Goal: Information Seeking & Learning: Learn about a topic

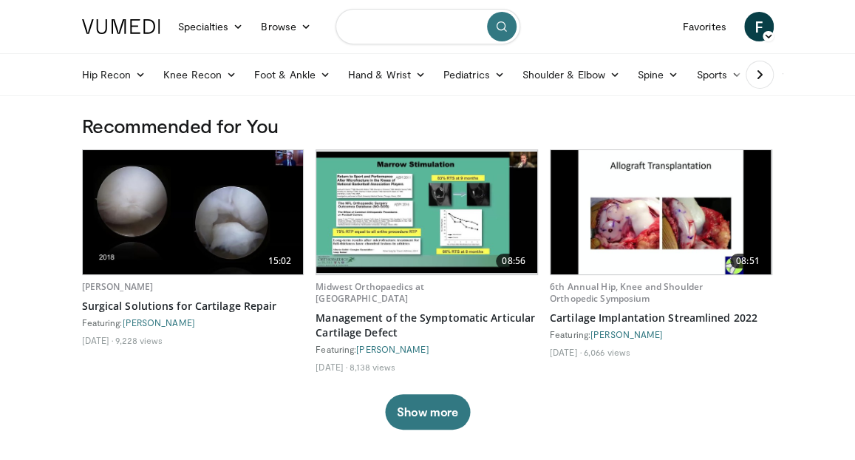
click at [389, 29] on input "Search topics, interventions" at bounding box center [428, 26] width 185 height 35
type input "**********"
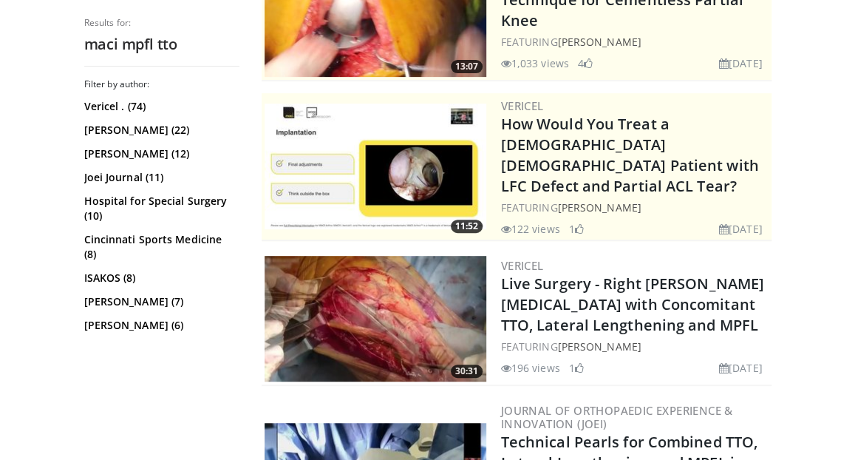
scroll to position [248, 0]
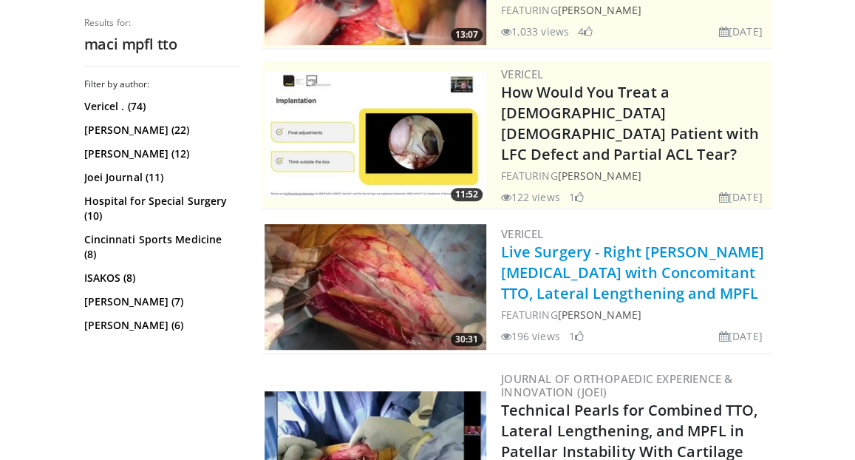
click at [585, 259] on link "Live Surgery - Right [PERSON_NAME][MEDICAL_DATA] with Concomitant TTO, Lateral …" at bounding box center [632, 272] width 263 height 61
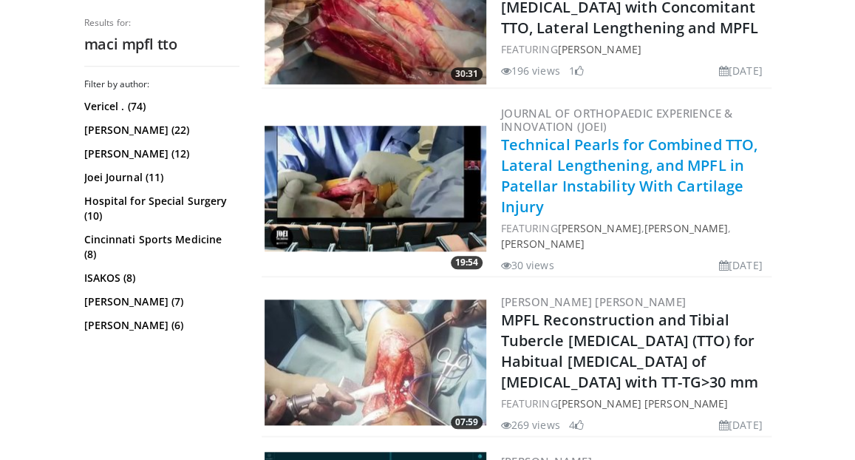
scroll to position [512, 0]
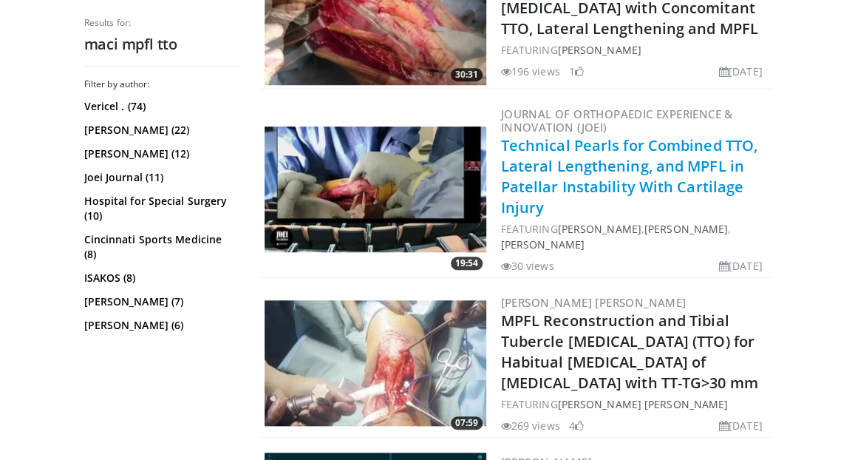
click at [562, 154] on link "Technical Pearls for Combined TTO, Lateral Lengthening, and MPFL in Patellar In…" at bounding box center [629, 176] width 256 height 82
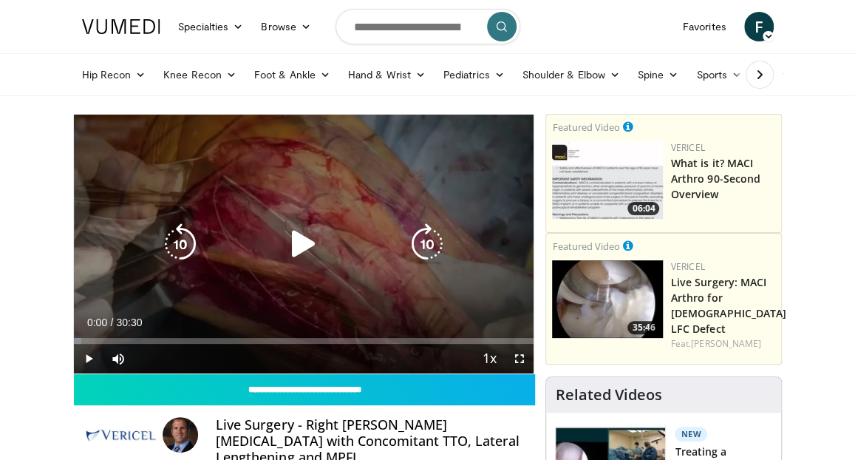
click at [299, 237] on icon "Video Player" at bounding box center [303, 243] width 41 height 41
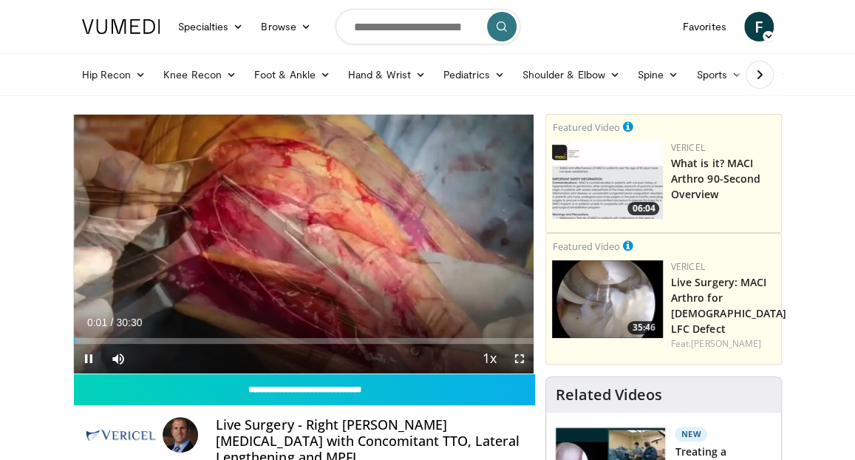
click at [521, 354] on span "Video Player" at bounding box center [519, 359] width 30 height 30
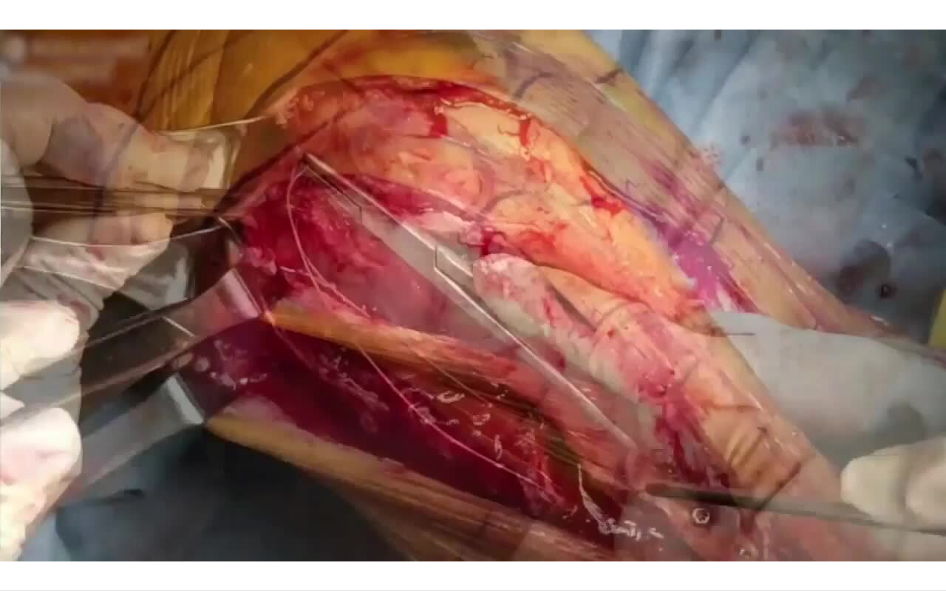
click at [35, 459] on div "10 seconds Tap to unmute" at bounding box center [473, 295] width 946 height 591
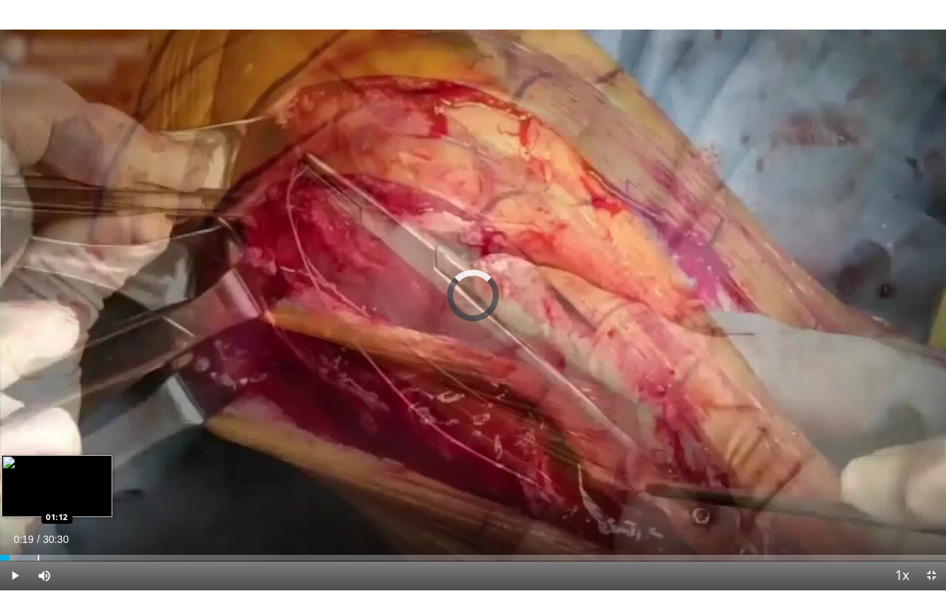
click at [38, 459] on div "Loaded : 3.79% 00:19 01:12" at bounding box center [473, 554] width 946 height 14
click at [29, 459] on div "Progress Bar" at bounding box center [29, 558] width 1 height 6
click at [19, 459] on div "Loaded : 6.50% 00:55 00:38" at bounding box center [473, 554] width 946 height 14
click at [14, 459] on div "Progress Bar" at bounding box center [14, 558] width 1 height 6
click at [30, 459] on div "Loaded : 7.58% 01:17 00:58" at bounding box center [473, 558] width 946 height 6
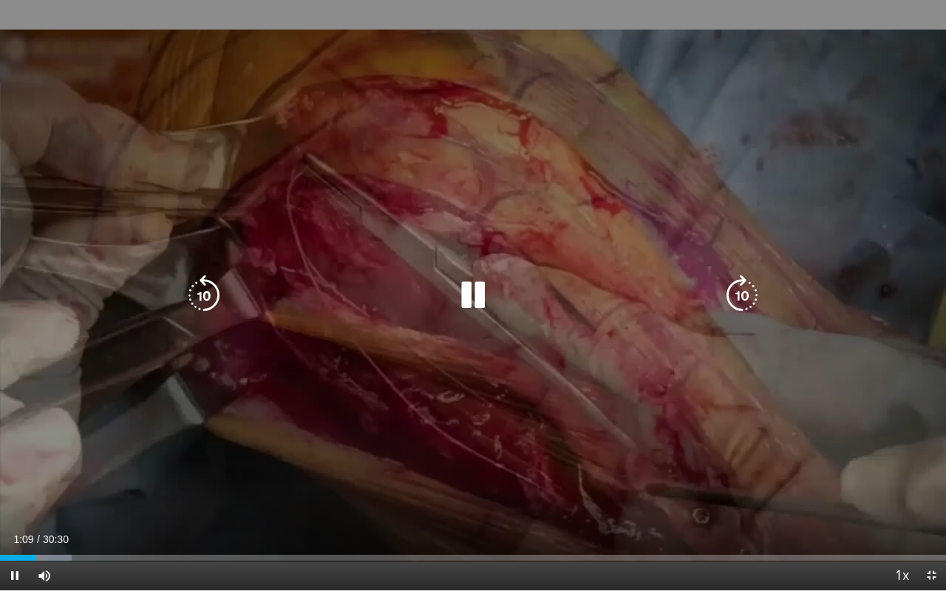
click at [25, 459] on video-js "**********" at bounding box center [473, 295] width 946 height 591
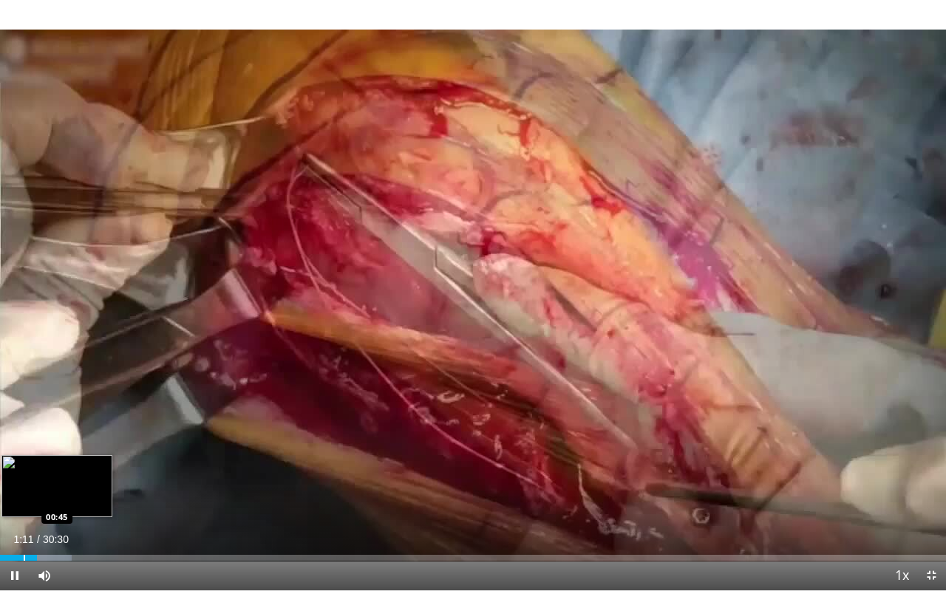
click at [24, 459] on div "Progress Bar" at bounding box center [24, 558] width 1 height 6
click at [17, 459] on div "Progress Bar" at bounding box center [17, 558] width 1 height 6
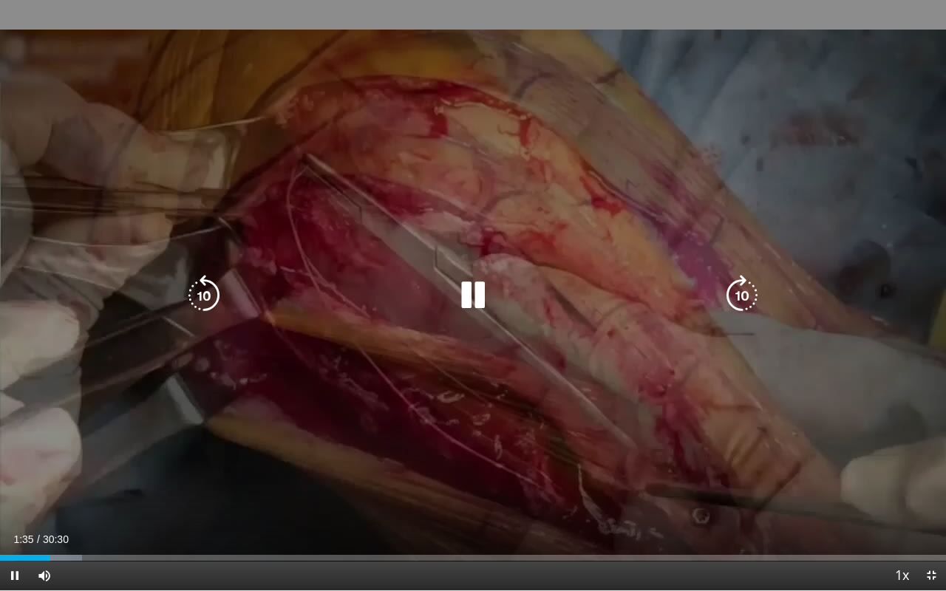
click at [479, 296] on icon "Video Player" at bounding box center [472, 295] width 41 height 41
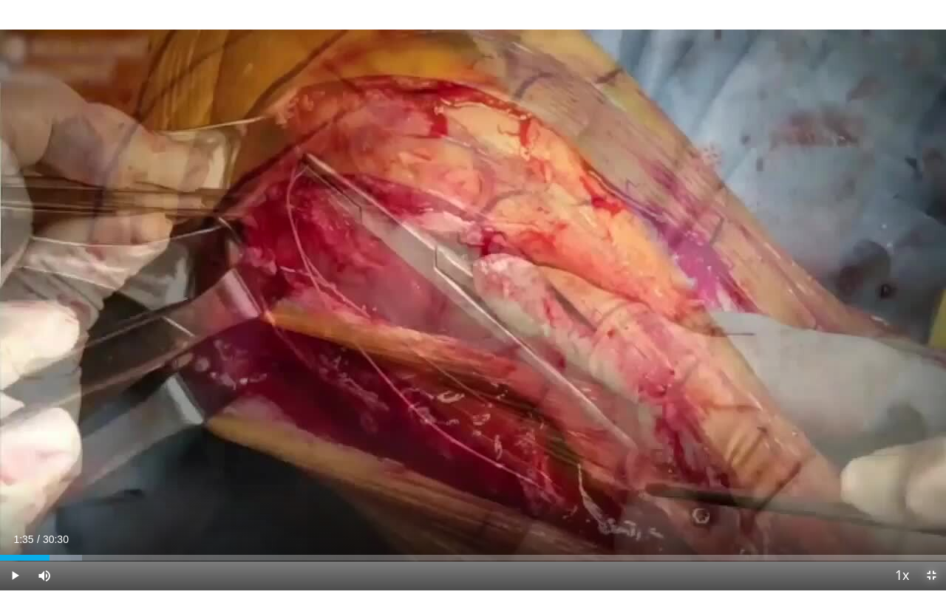
click at [854, 459] on span "Video Player" at bounding box center [932, 576] width 30 height 30
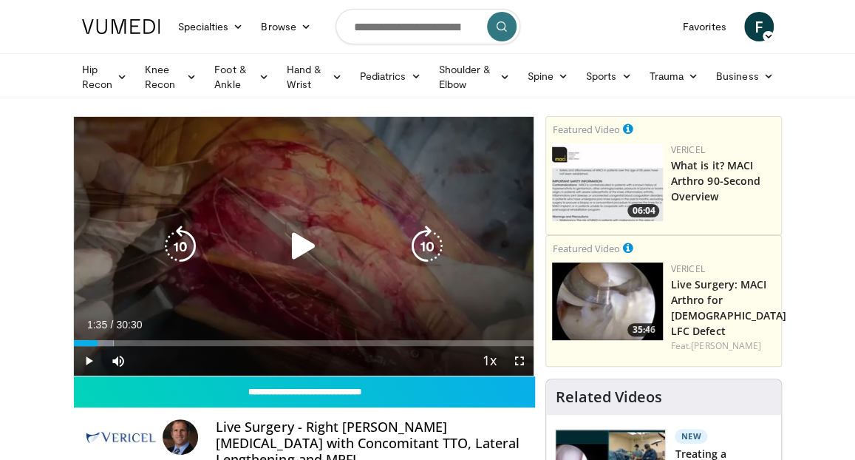
click at [313, 248] on icon "Video Player" at bounding box center [303, 245] width 41 height 41
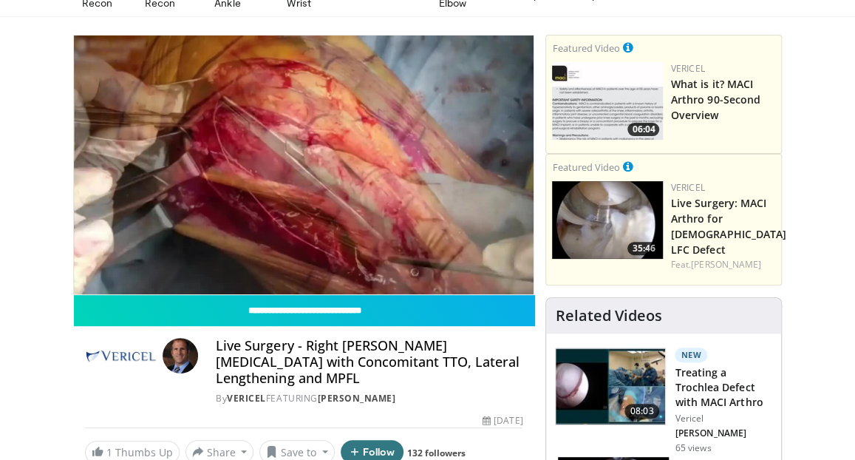
scroll to position [83, 0]
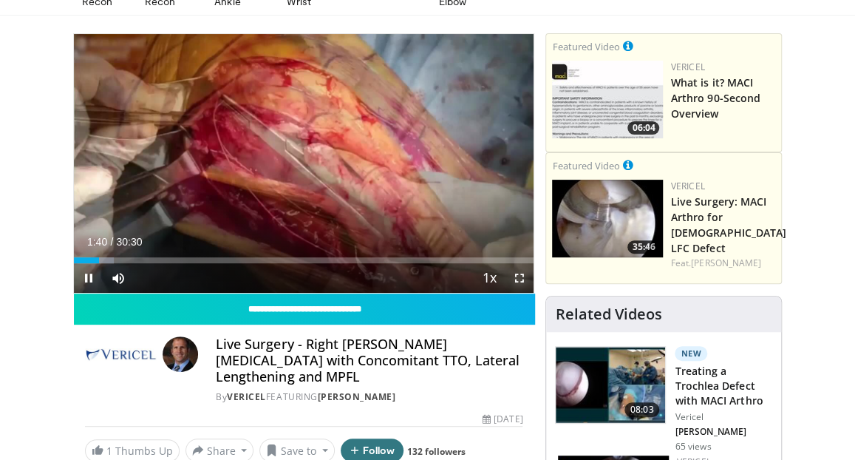
click at [514, 279] on span "Video Player" at bounding box center [519, 278] width 30 height 30
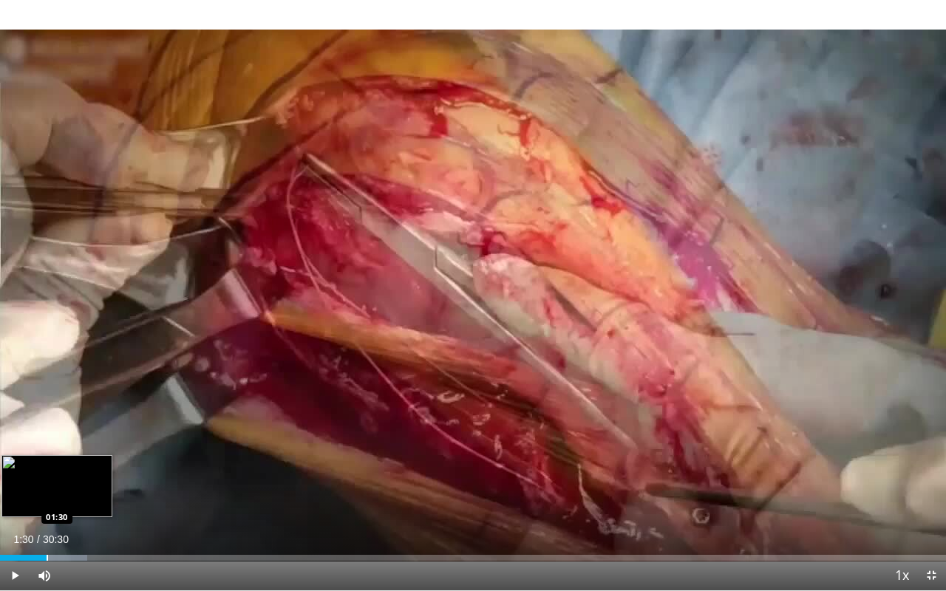
click at [47, 459] on div "Progress Bar" at bounding box center [47, 558] width 1 height 6
click at [38, 459] on div "Loaded : 9.21% 01:33 01:15" at bounding box center [473, 554] width 946 height 14
click at [16, 459] on div "Loaded : 9.21% 01:16 00:32" at bounding box center [473, 558] width 946 height 6
click at [16, 459] on div "Progress Bar" at bounding box center [16, 558] width 1 height 6
click at [10, 459] on div "Progress Bar" at bounding box center [10, 558] width 1 height 6
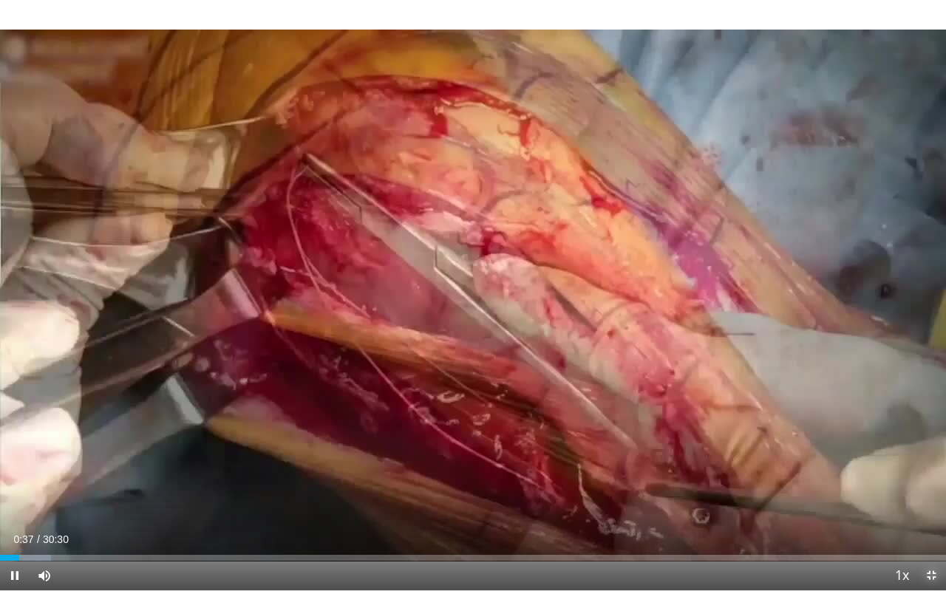
click at [854, 459] on span "Video Player" at bounding box center [932, 576] width 30 height 30
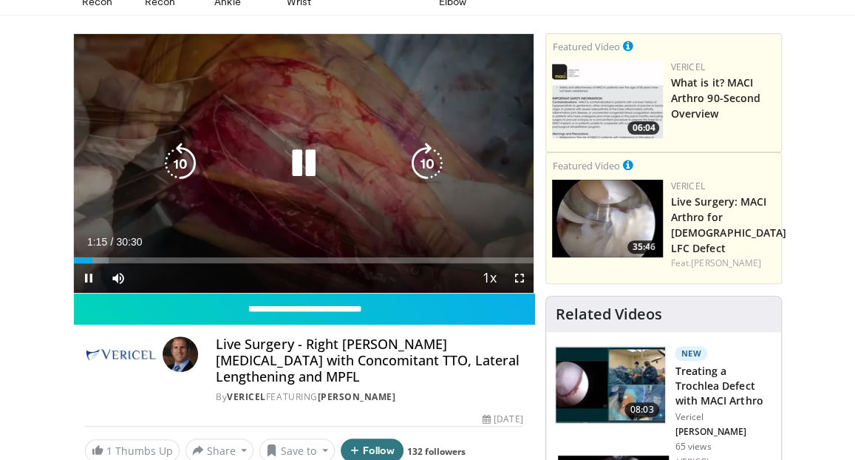
click at [290, 171] on icon "Video Player" at bounding box center [303, 163] width 41 height 41
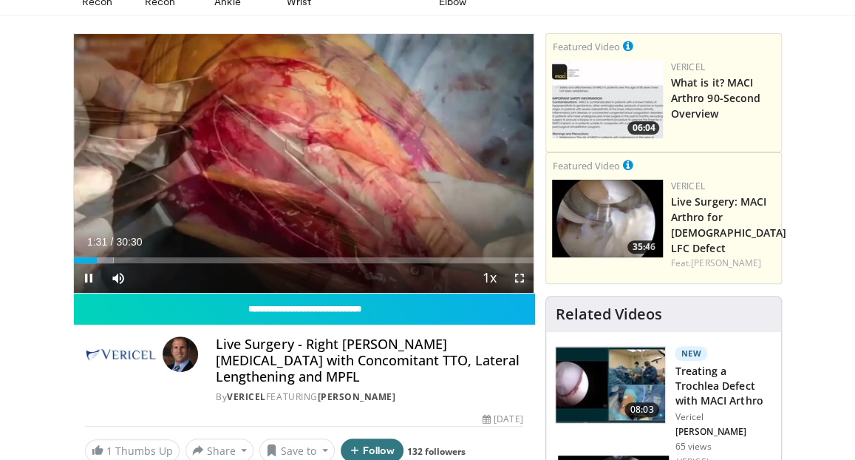
click at [517, 276] on span "Video Player" at bounding box center [519, 278] width 30 height 30
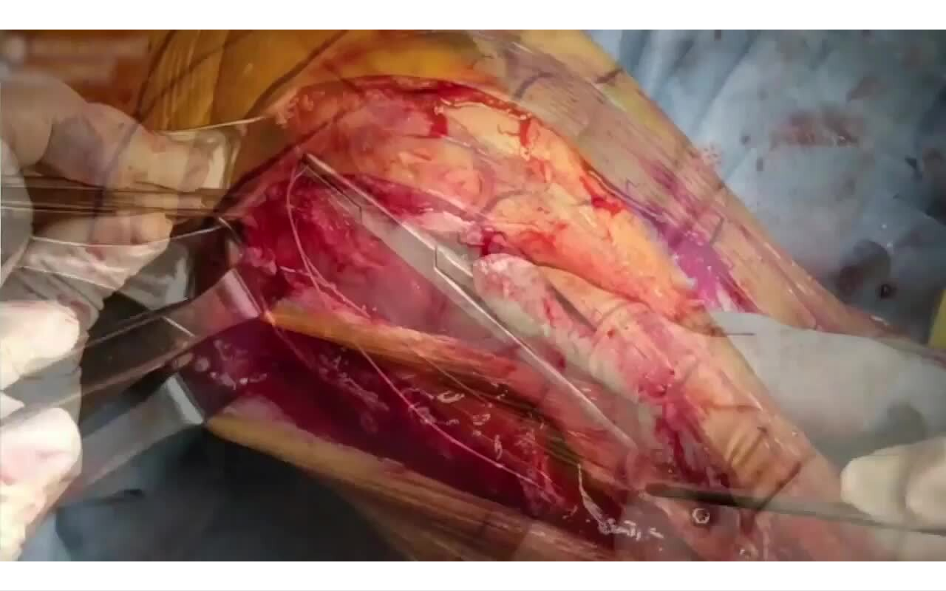
click at [854, 459] on video-js "**********" at bounding box center [473, 295] width 946 height 591
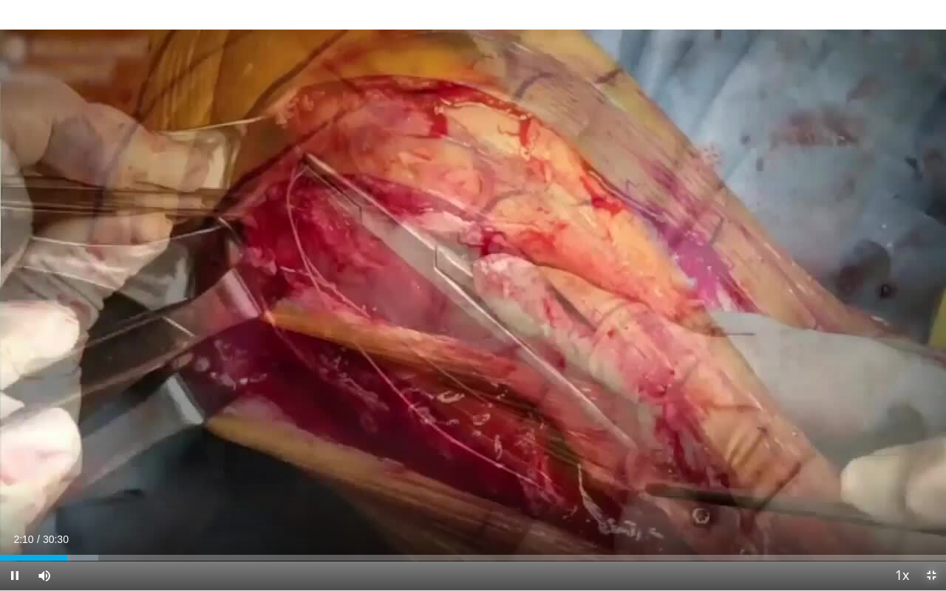
click at [854, 459] on span "Video Player" at bounding box center [932, 576] width 30 height 30
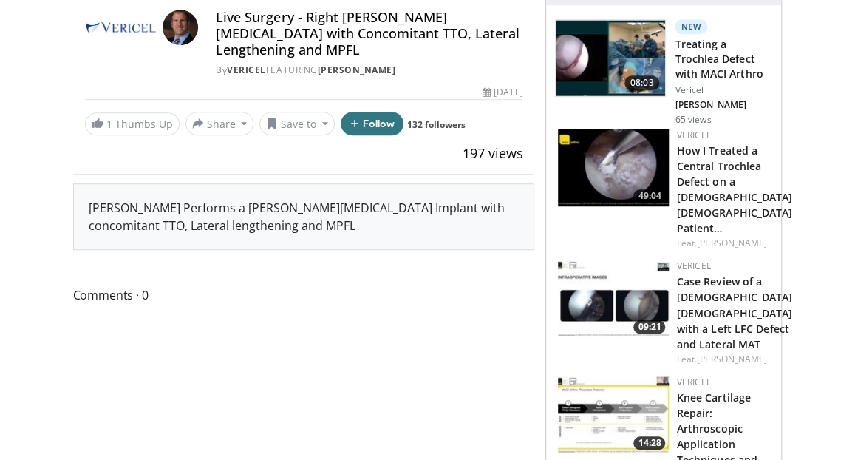
scroll to position [0, 0]
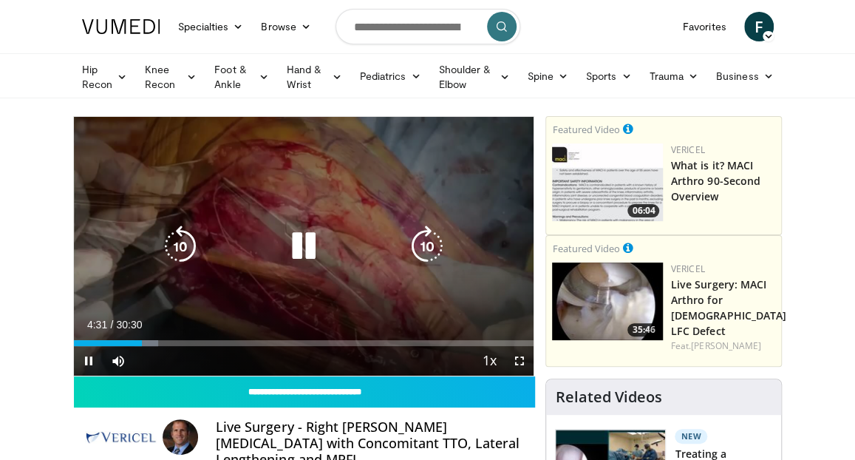
click at [432, 249] on icon "Video Player" at bounding box center [427, 245] width 41 height 41
drag, startPoint x: 432, startPoint y: 249, endPoint x: 415, endPoint y: 263, distance: 22.1
click at [415, 263] on icon "Video Player" at bounding box center [427, 245] width 41 height 41
click at [424, 245] on div "10 seconds Tap to unmute" at bounding box center [304, 246] width 460 height 259
click at [398, 270] on div "10 seconds Tap to unmute" at bounding box center [304, 246] width 460 height 259
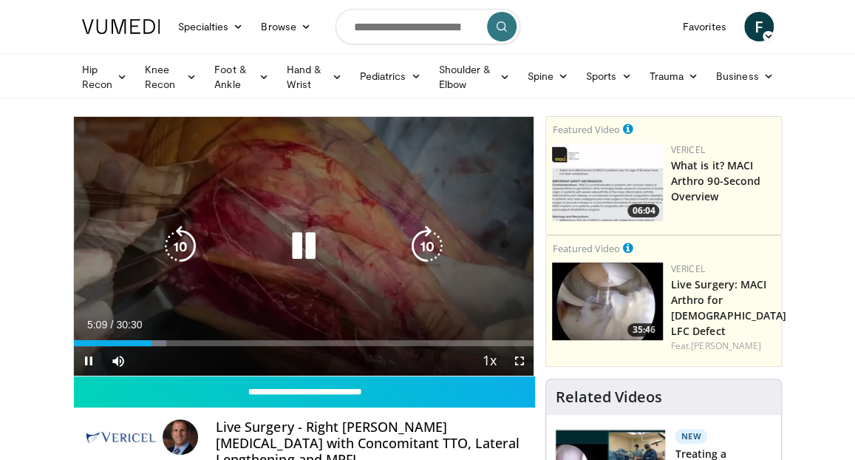
click at [423, 244] on icon "Video Player" at bounding box center [427, 245] width 41 height 41
click at [427, 246] on icon "Video Player" at bounding box center [427, 245] width 41 height 41
click at [191, 248] on icon "Video Player" at bounding box center [180, 245] width 41 height 41
click at [183, 249] on icon "Video Player" at bounding box center [180, 245] width 41 height 41
click at [432, 246] on icon "Video Player" at bounding box center [427, 245] width 41 height 41
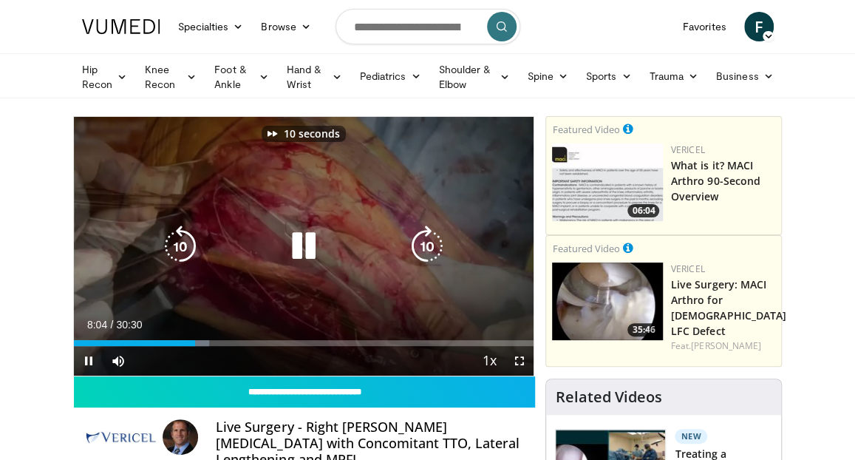
click at [432, 246] on icon "Video Player" at bounding box center [427, 245] width 41 height 41
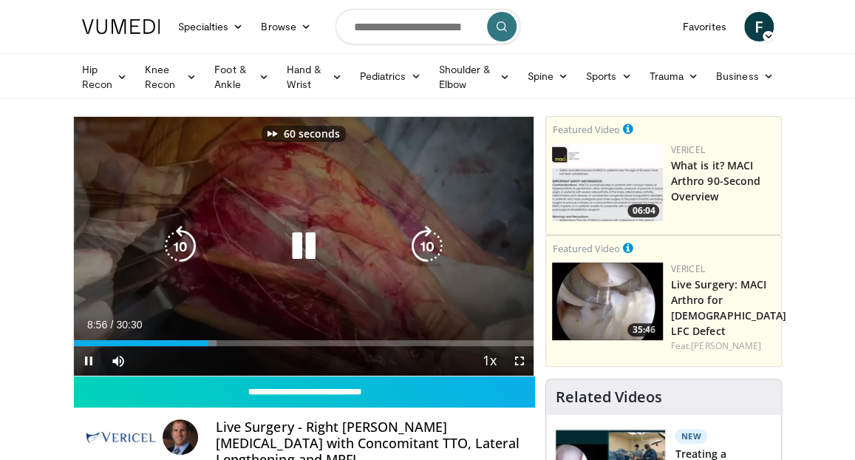
click at [432, 246] on icon "Video Player" at bounding box center [427, 245] width 41 height 41
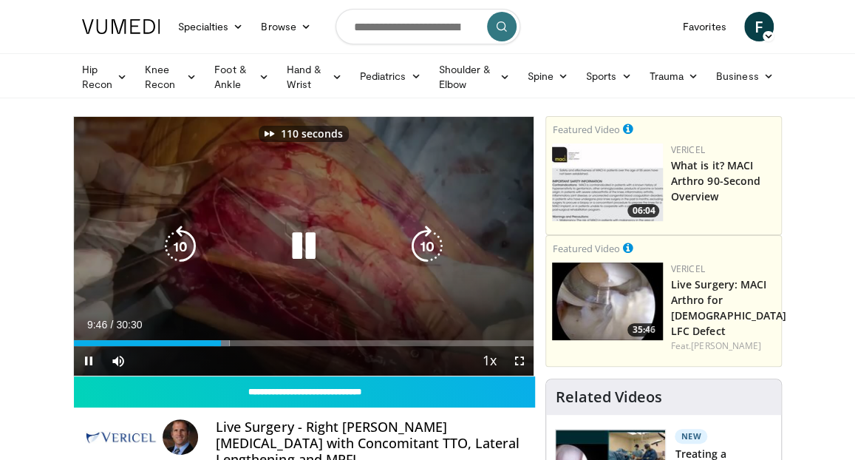
click at [432, 246] on icon "Video Player" at bounding box center [427, 245] width 41 height 41
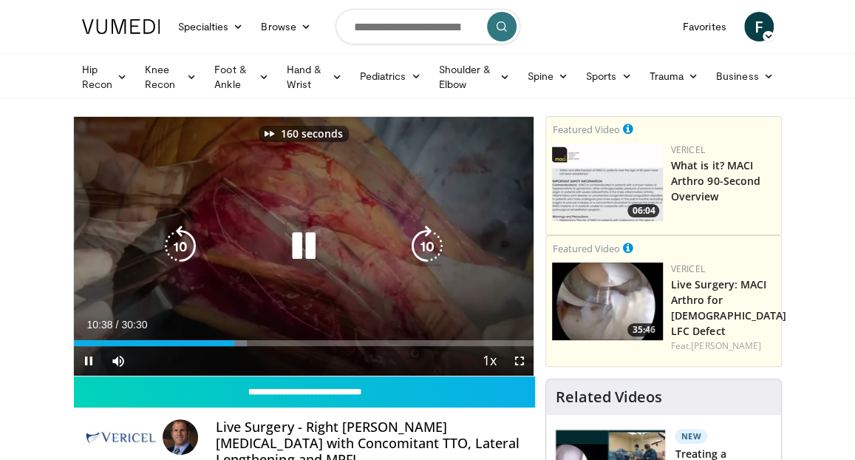
click at [432, 246] on icon "Video Player" at bounding box center [427, 245] width 41 height 41
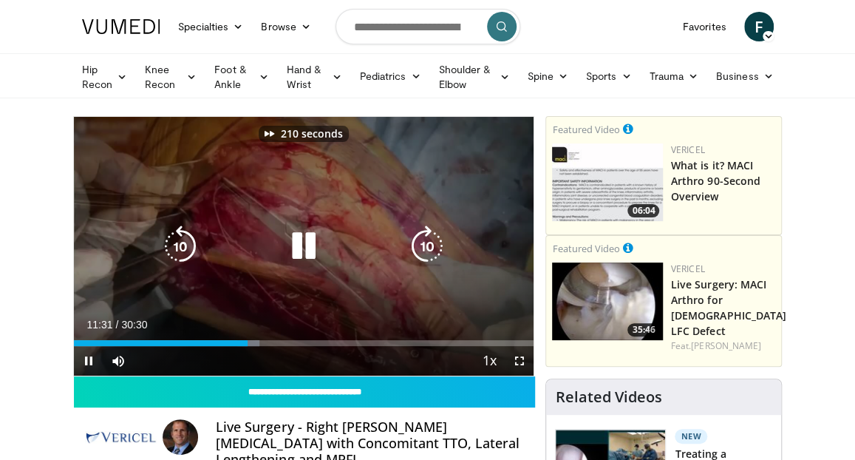
click at [432, 246] on icon "Video Player" at bounding box center [427, 245] width 41 height 41
click at [426, 242] on icon "Video Player" at bounding box center [427, 245] width 41 height 41
click at [178, 247] on icon "Video Player" at bounding box center [180, 245] width 41 height 41
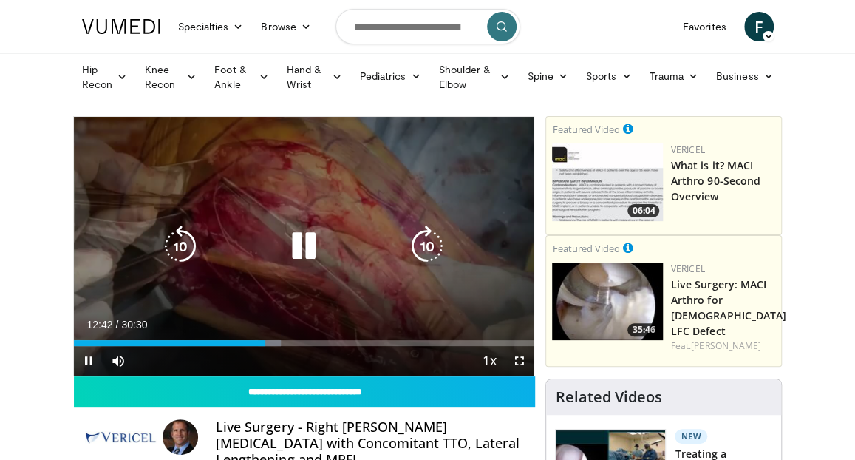
click at [166, 243] on icon "Video Player" at bounding box center [180, 245] width 41 height 41
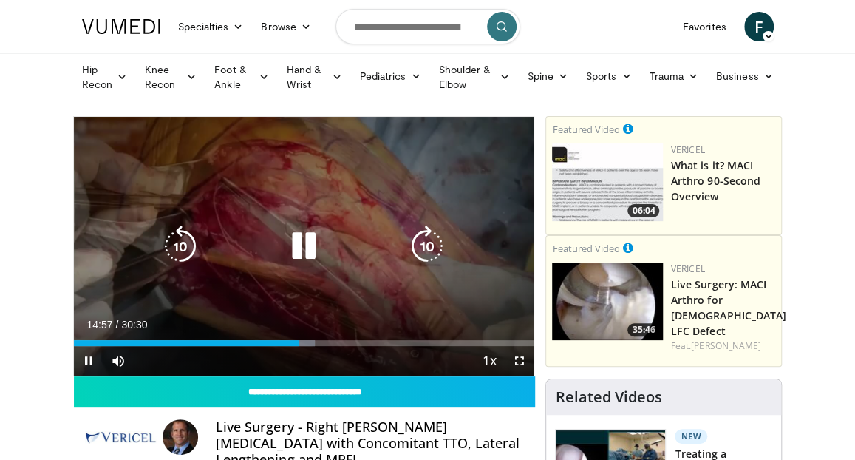
click at [178, 251] on icon "Video Player" at bounding box center [180, 245] width 41 height 41
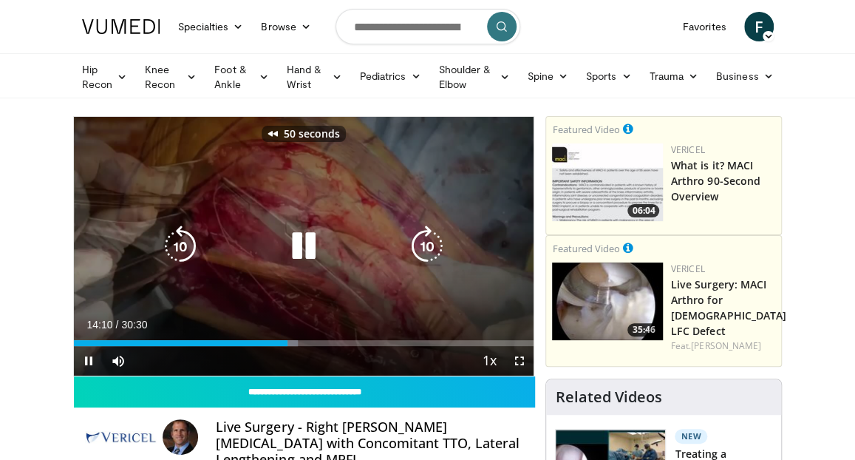
click at [178, 251] on icon "Video Player" at bounding box center [180, 245] width 41 height 41
click at [179, 246] on icon "Video Player" at bounding box center [180, 245] width 41 height 41
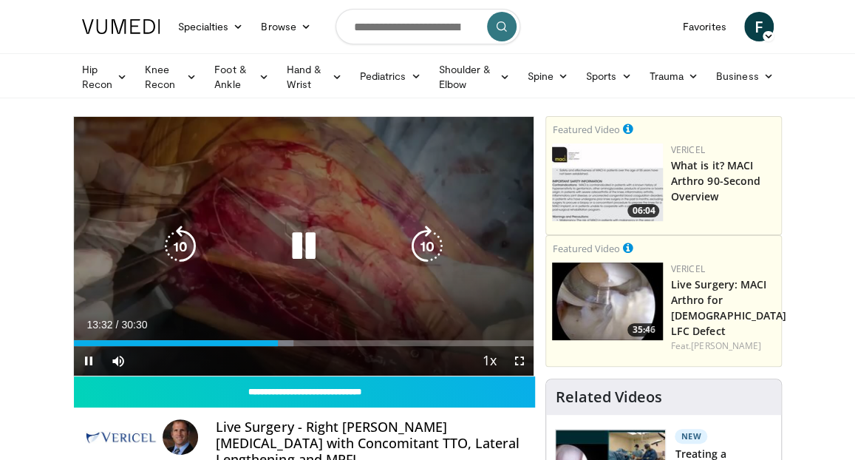
click at [309, 246] on icon "Video Player" at bounding box center [303, 245] width 41 height 41
click at [175, 245] on icon "Video Player" at bounding box center [180, 245] width 41 height 41
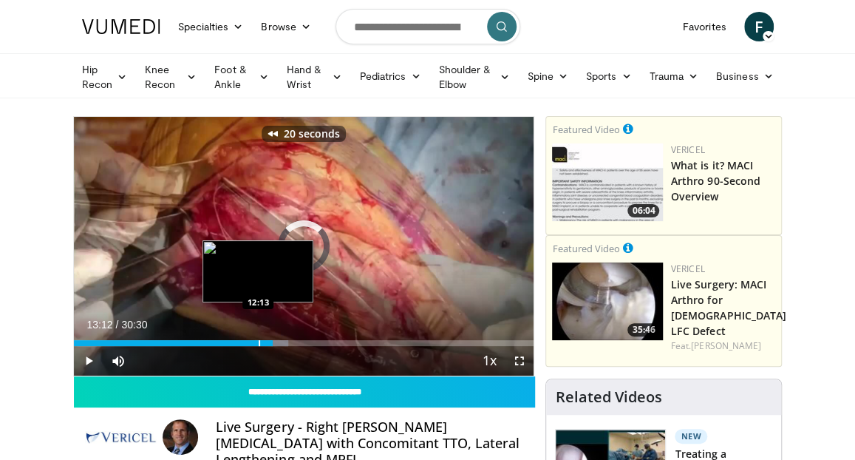
click at [257, 340] on div "13:12" at bounding box center [174, 343] width 200 height 6
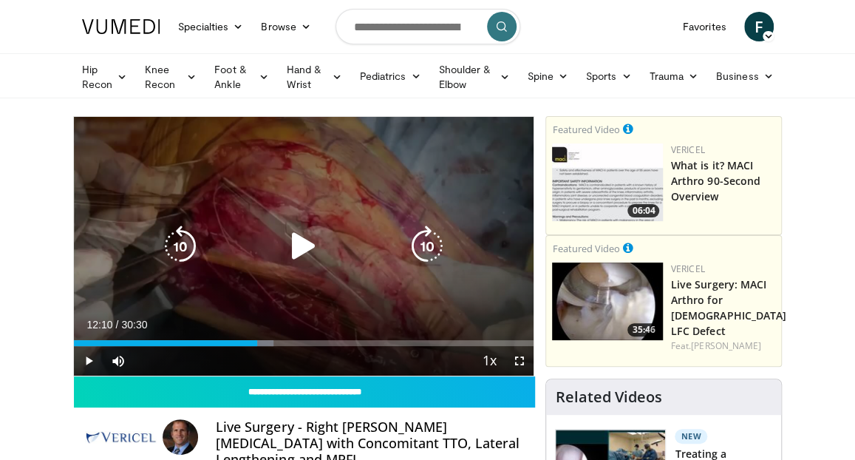
click at [299, 244] on icon "Video Player" at bounding box center [303, 245] width 41 height 41
click at [425, 239] on icon "Video Player" at bounding box center [427, 245] width 41 height 41
click at [186, 244] on icon "Video Player" at bounding box center [180, 245] width 41 height 41
click at [180, 245] on icon "Video Player" at bounding box center [180, 245] width 41 height 41
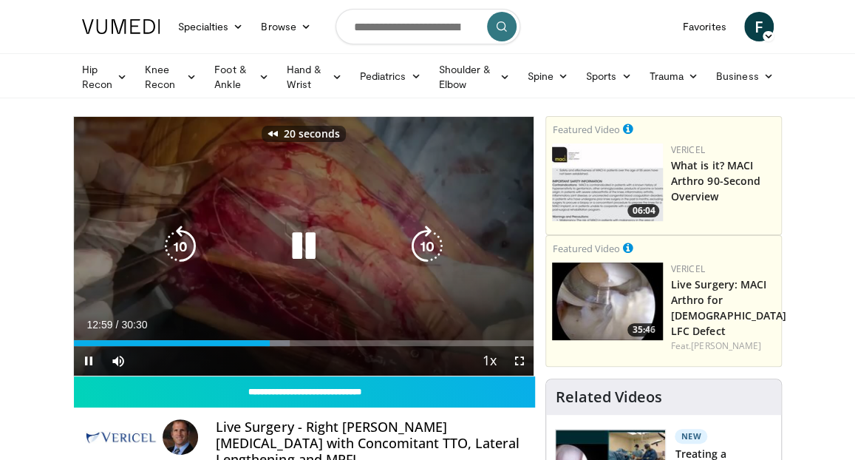
click at [180, 245] on icon "Video Player" at bounding box center [180, 245] width 41 height 41
click at [179, 244] on icon "Video Player" at bounding box center [180, 245] width 41 height 41
click at [307, 242] on icon "Video Player" at bounding box center [303, 245] width 41 height 41
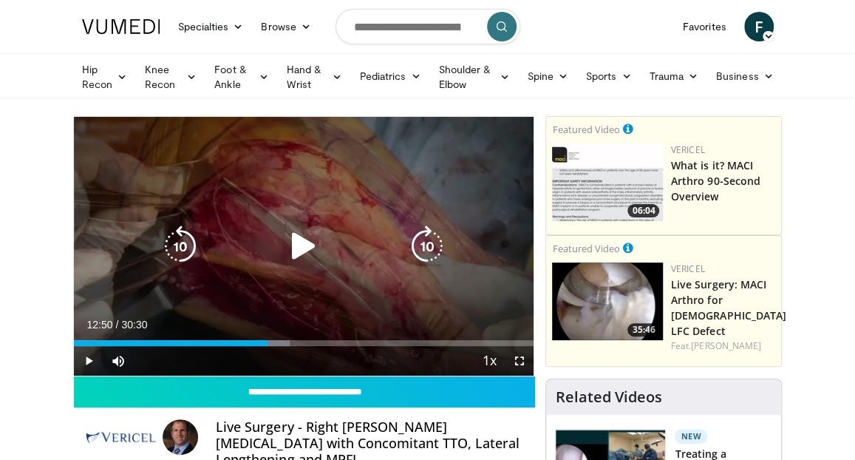
click at [302, 245] on icon "Video Player" at bounding box center [303, 245] width 41 height 41
click at [166, 248] on icon "Video Player" at bounding box center [180, 245] width 41 height 41
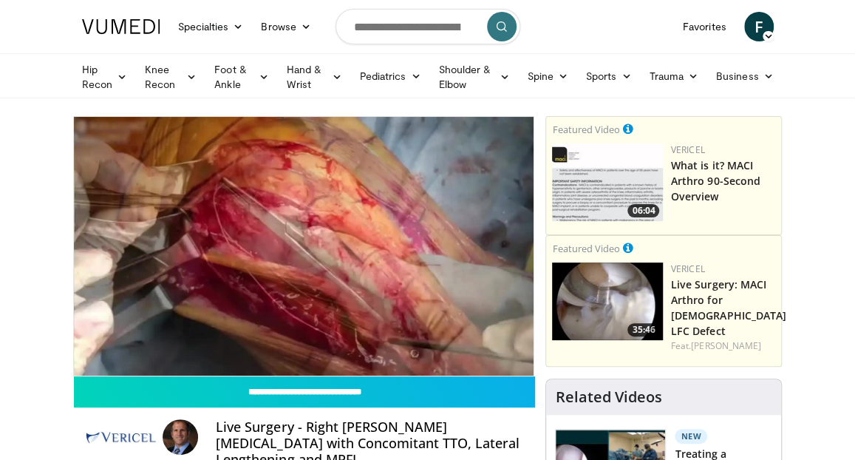
click at [166, 248] on div "10 seconds Tap to unmute" at bounding box center [304, 246] width 460 height 259
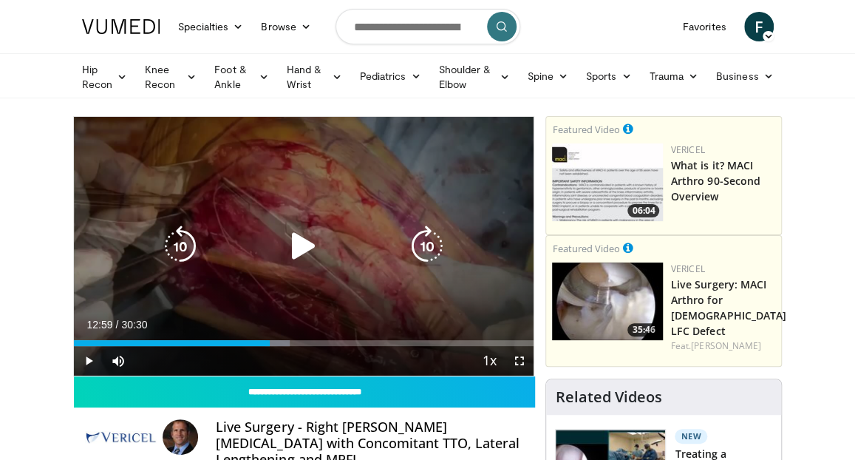
click at [183, 245] on icon "Video Player" at bounding box center [180, 245] width 41 height 41
click at [297, 251] on icon "Video Player" at bounding box center [303, 245] width 41 height 41
click at [180, 245] on icon "Video Player" at bounding box center [180, 245] width 41 height 41
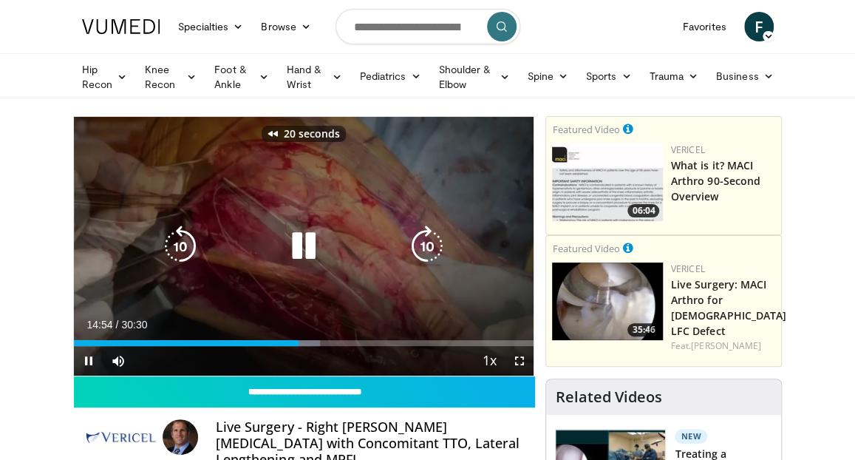
click at [180, 245] on icon "Video Player" at bounding box center [180, 245] width 41 height 41
click at [433, 243] on icon "Video Player" at bounding box center [427, 245] width 41 height 41
click at [303, 245] on icon "Video Player" at bounding box center [303, 245] width 41 height 41
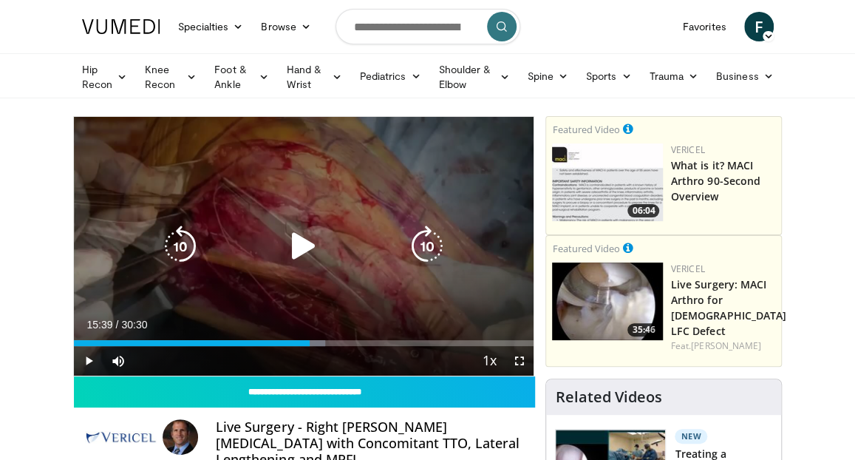
click at [303, 242] on icon "Video Player" at bounding box center [303, 245] width 41 height 41
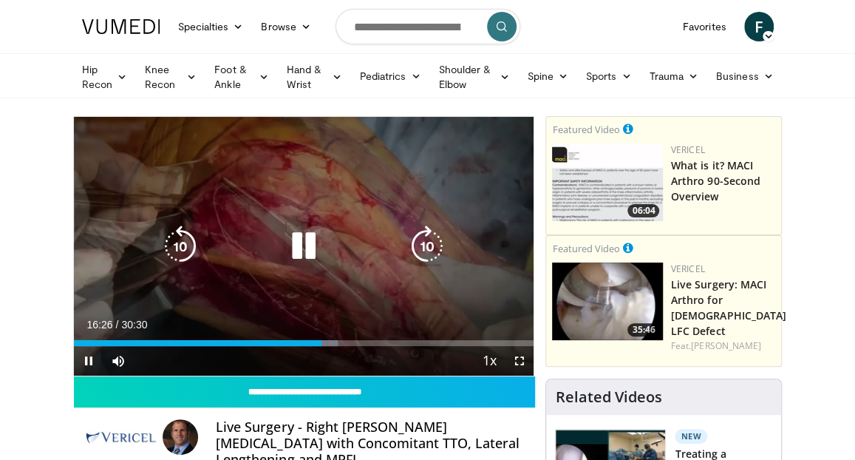
click at [426, 254] on icon "Video Player" at bounding box center [427, 245] width 41 height 41
click at [435, 236] on icon "Video Player" at bounding box center [427, 245] width 41 height 41
click at [300, 254] on icon "Video Player" at bounding box center [303, 245] width 41 height 41
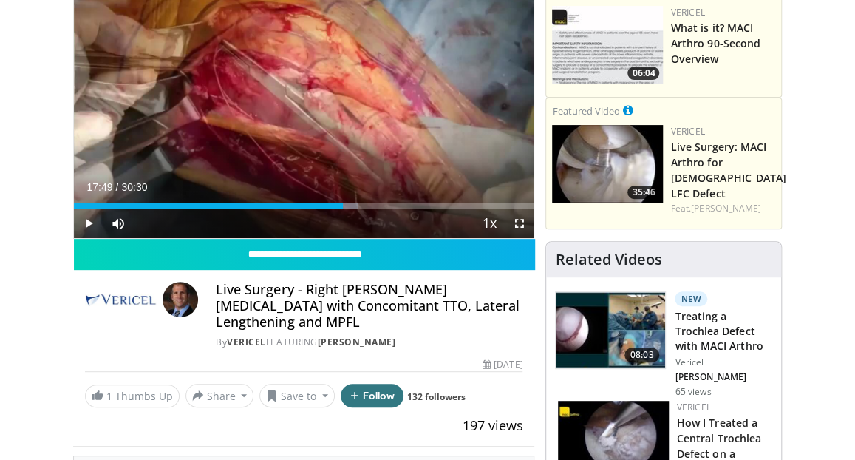
scroll to position [137, 0]
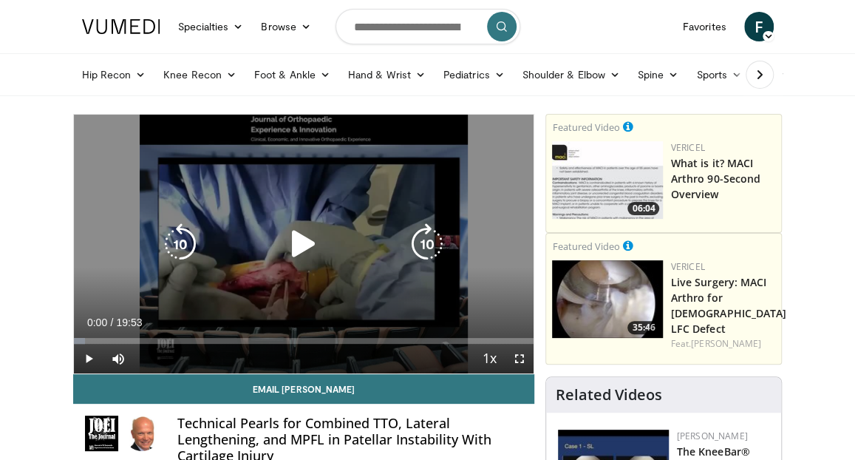
click at [299, 239] on icon "Video Player" at bounding box center [303, 243] width 41 height 41
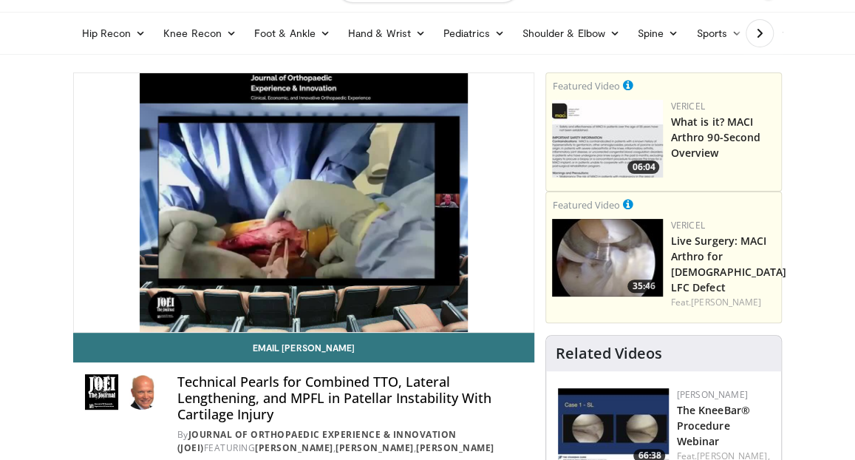
scroll to position [42, 0]
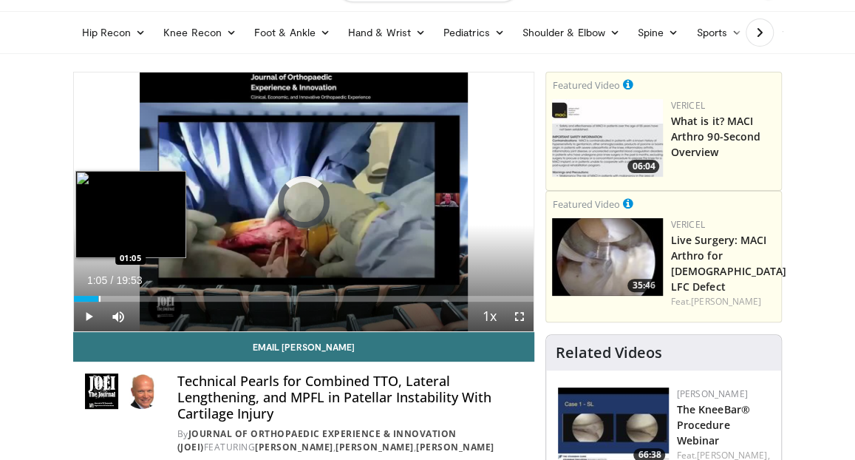
click at [98, 294] on div "Loaded : 3.32% 01:05 01:05" at bounding box center [304, 295] width 460 height 14
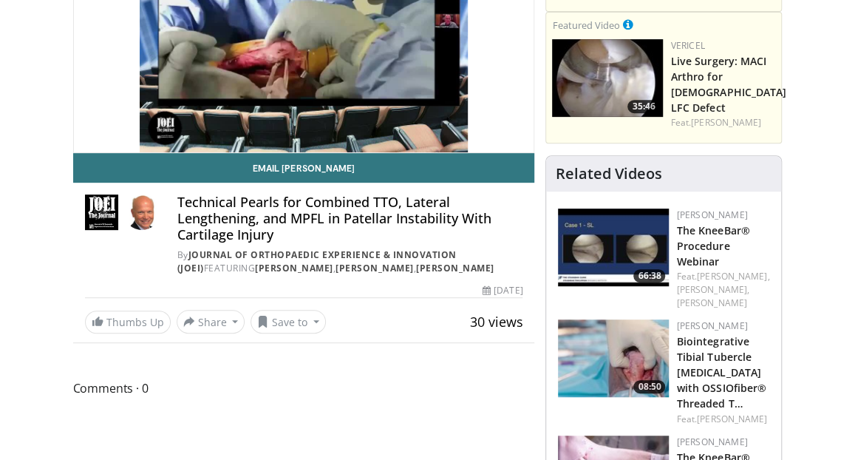
scroll to position [220, 0]
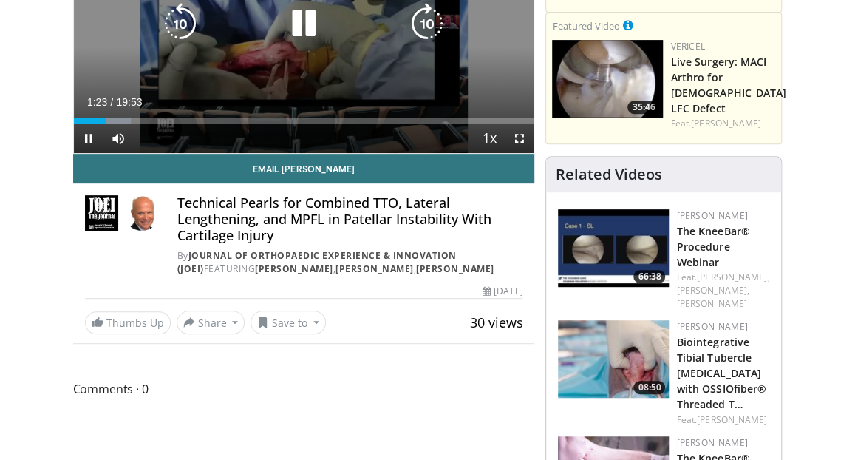
click at [301, 33] on icon "Video Player" at bounding box center [303, 23] width 41 height 41
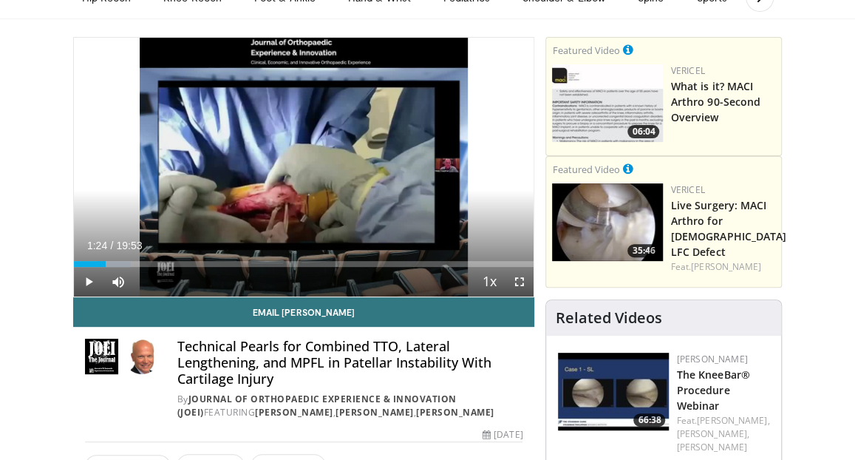
scroll to position [7, 0]
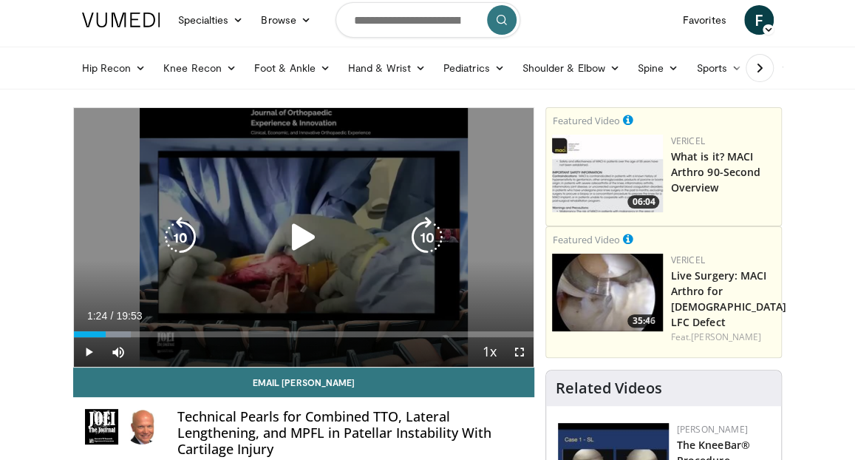
click at [307, 242] on icon "Video Player" at bounding box center [303, 237] width 41 height 41
click at [300, 235] on icon "Video Player" at bounding box center [303, 237] width 41 height 41
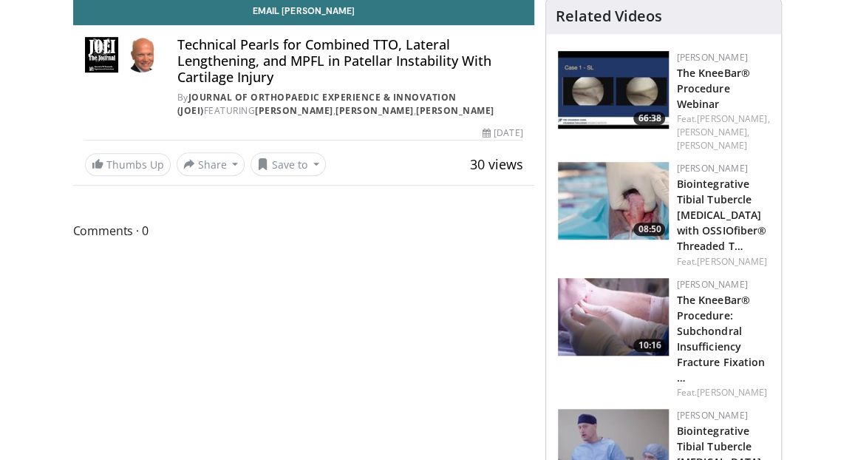
scroll to position [0, 0]
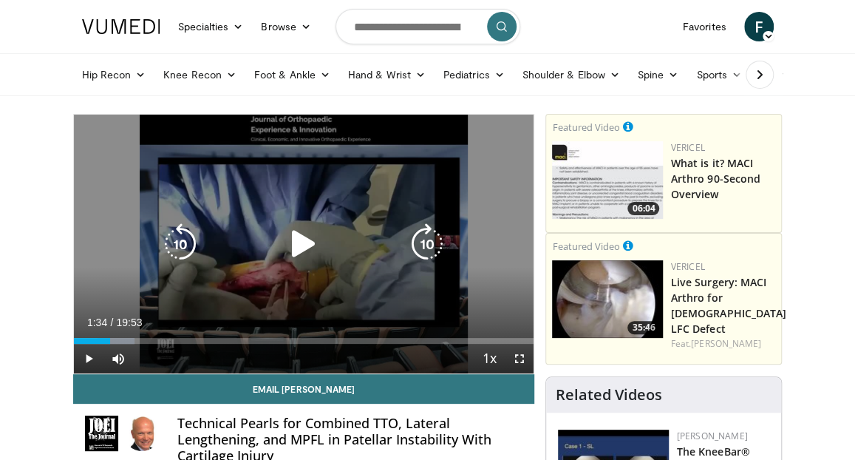
click at [303, 254] on icon "Video Player" at bounding box center [303, 243] width 41 height 41
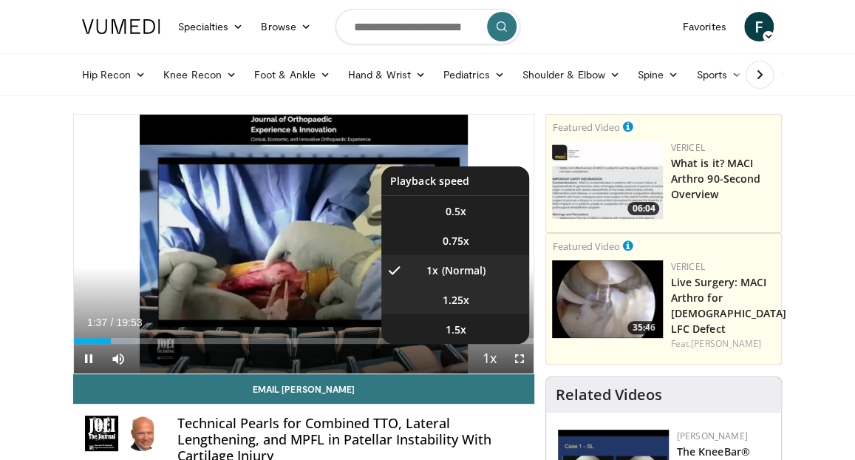
click at [463, 293] on span "1.25x" at bounding box center [455, 300] width 27 height 15
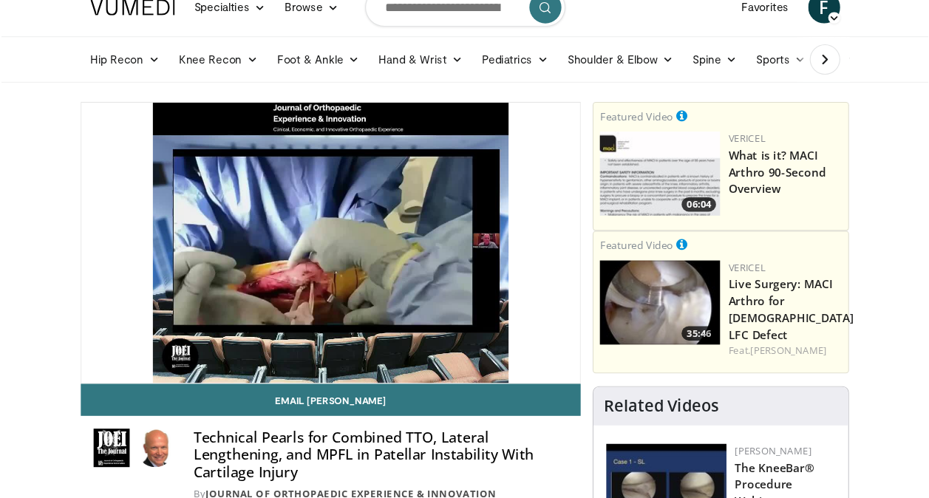
scroll to position [21, 0]
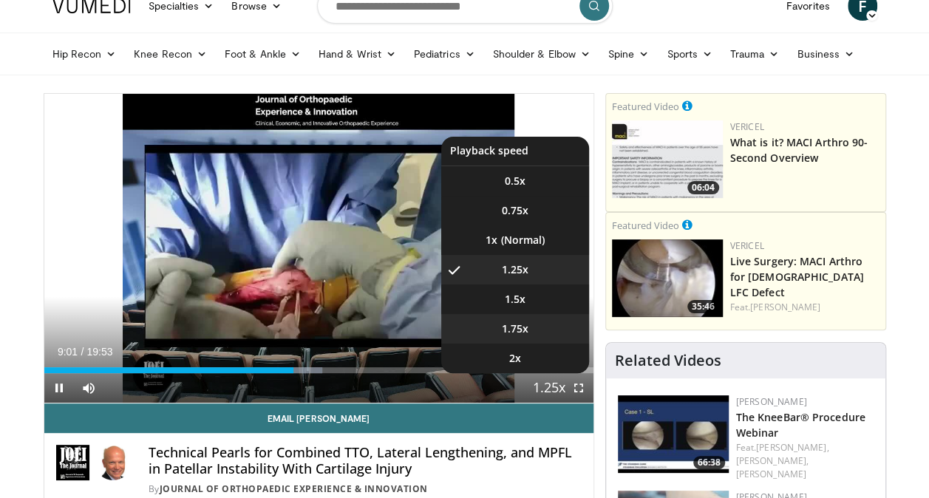
click at [521, 333] on video-js "**********" at bounding box center [318, 249] width 549 height 310
click at [543, 384] on span "Video Player" at bounding box center [549, 389] width 21 height 30
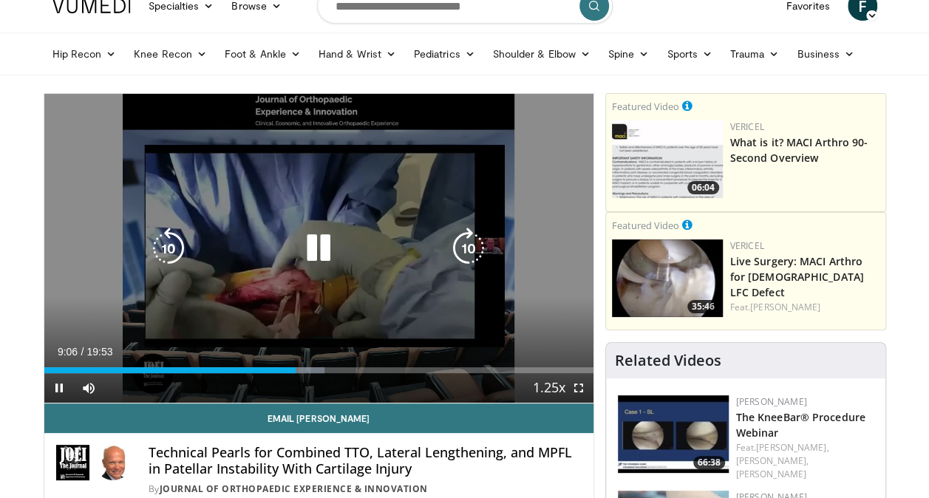
click at [461, 249] on icon "Video Player" at bounding box center [468, 248] width 41 height 41
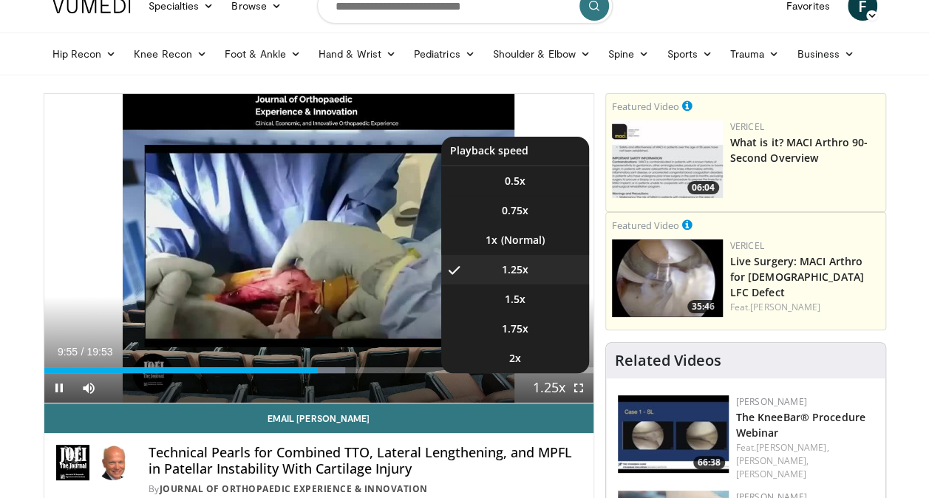
click at [543, 384] on span "Video Player" at bounding box center [549, 389] width 21 height 30
click at [526, 235] on li "1x" at bounding box center [515, 240] width 148 height 30
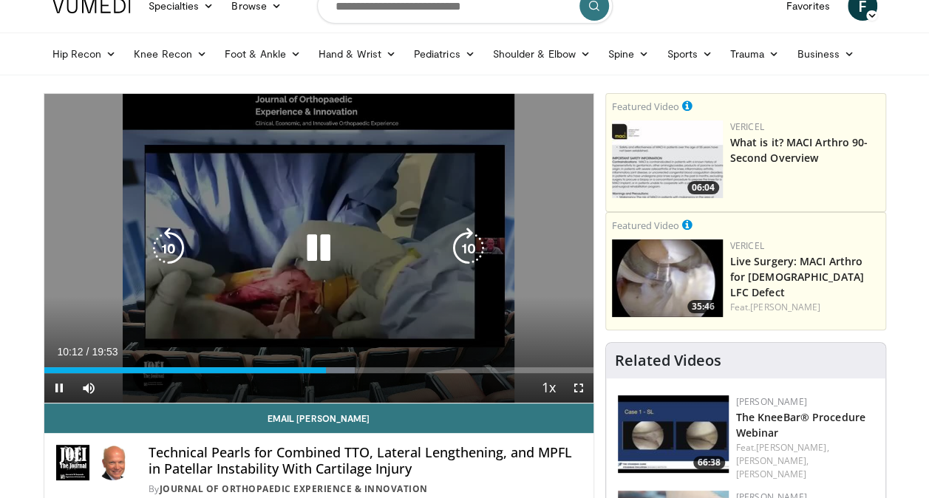
click at [469, 245] on icon "Video Player" at bounding box center [468, 248] width 41 height 41
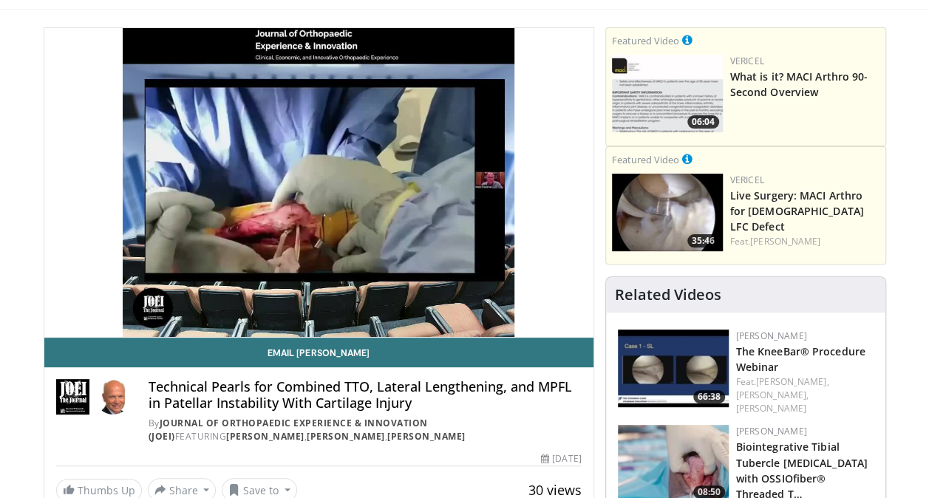
scroll to position [0, 0]
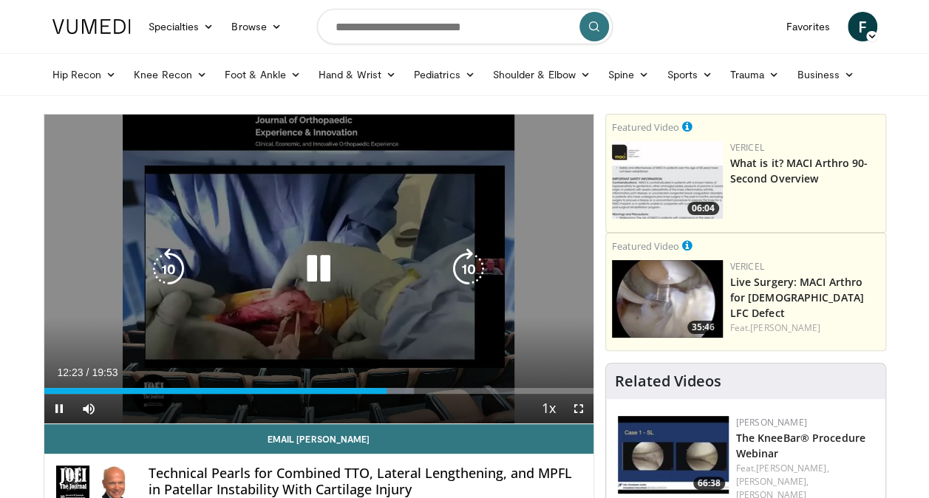
click at [475, 268] on icon "Video Player" at bounding box center [468, 268] width 41 height 41
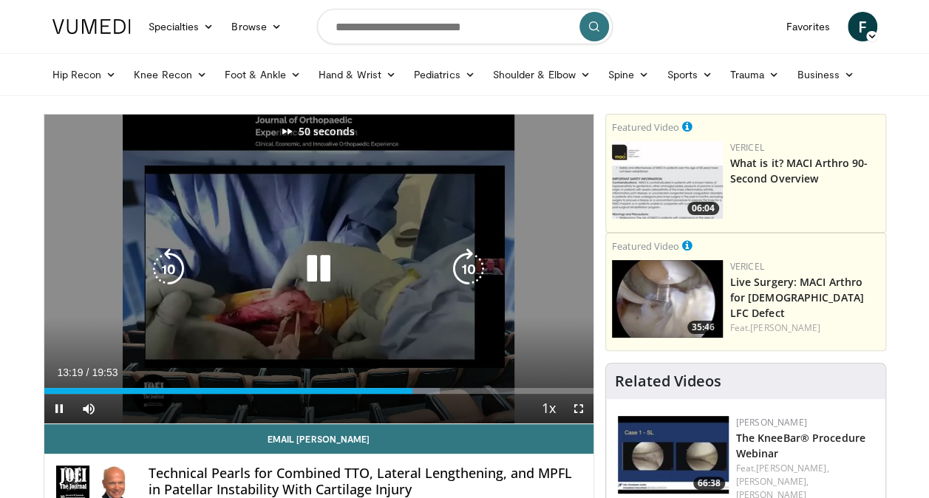
click at [475, 268] on icon "Video Player" at bounding box center [468, 268] width 41 height 41
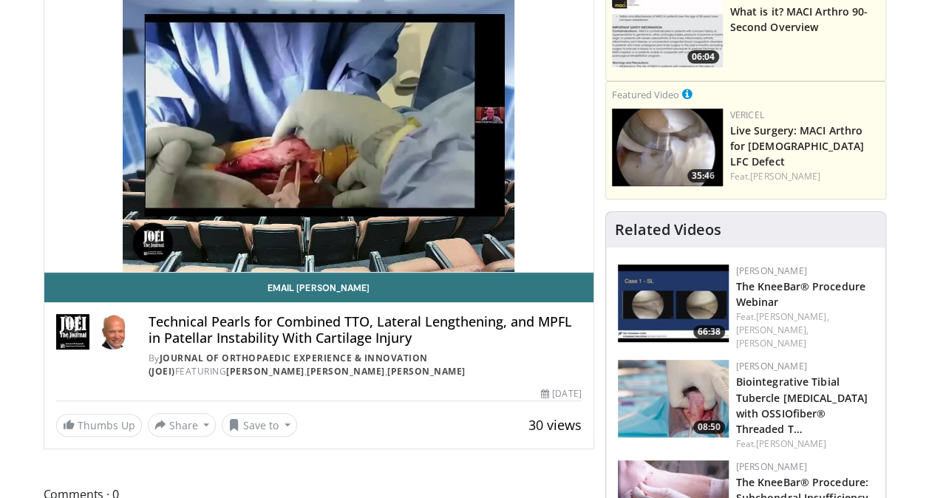
scroll to position [151, 0]
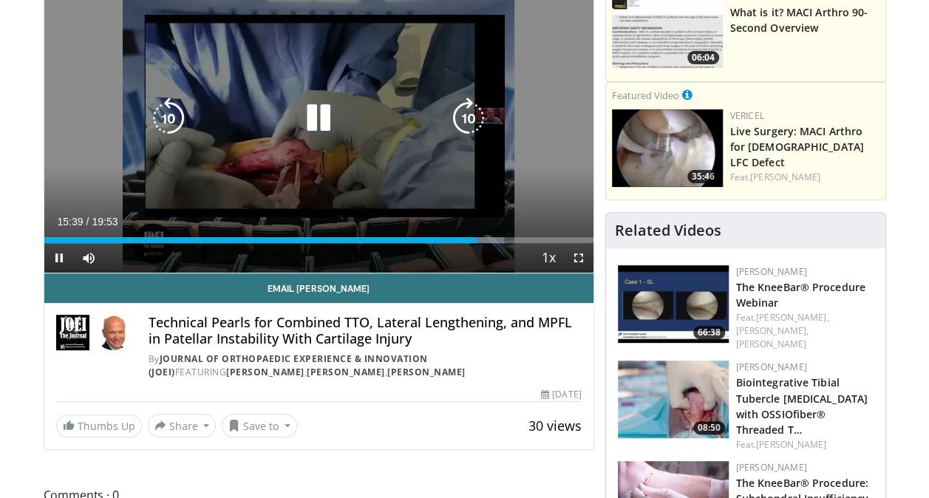
click at [323, 116] on icon "Video Player" at bounding box center [318, 118] width 41 height 41
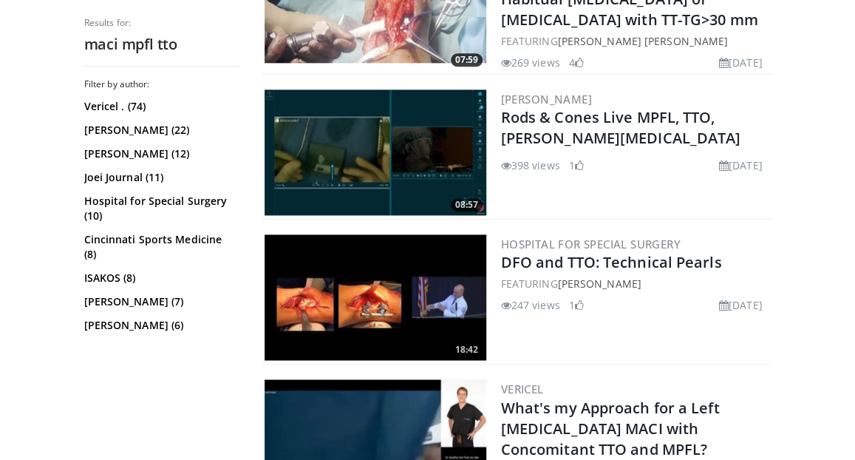
scroll to position [877, 0]
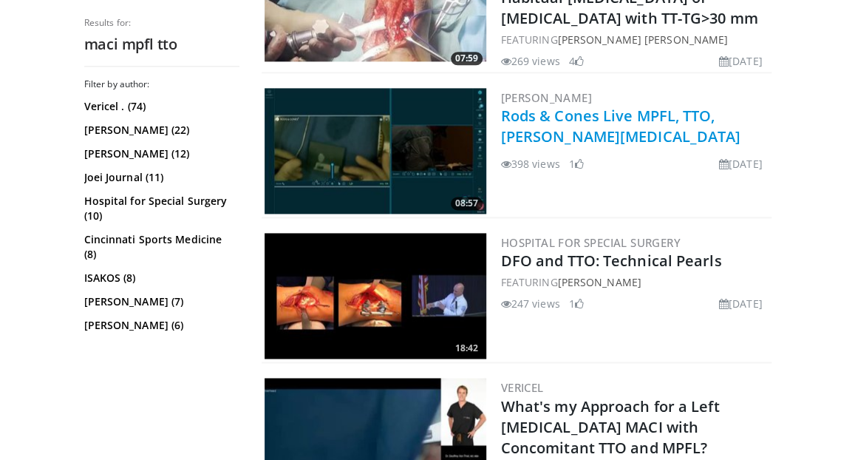
click at [542, 106] on link "Rods & Cones Live MPFL, TTO, [PERSON_NAME][MEDICAL_DATA]" at bounding box center [621, 126] width 240 height 41
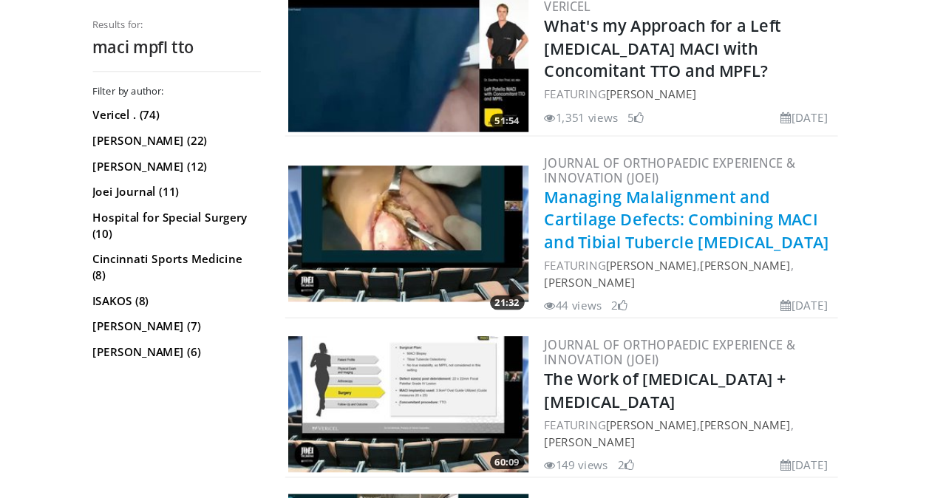
scroll to position [1259, 0]
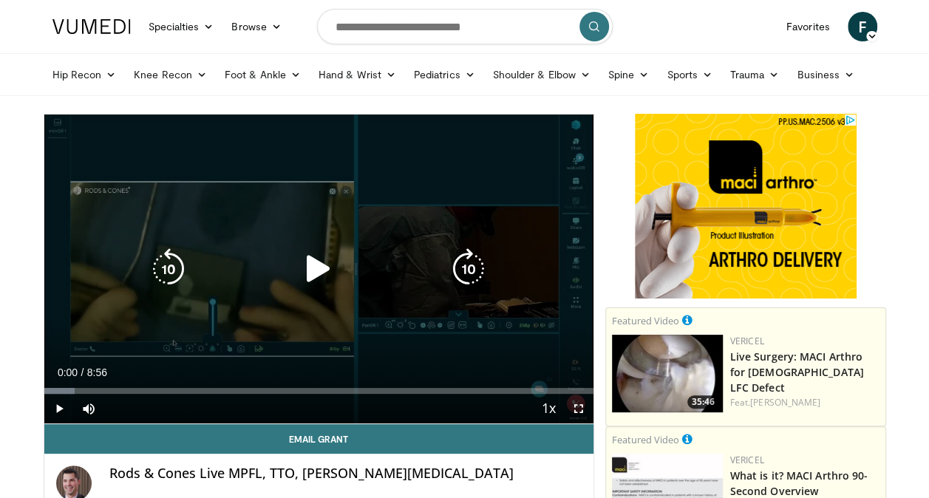
click at [325, 268] on icon "Video Player" at bounding box center [318, 268] width 41 height 41
drag, startPoint x: 325, startPoint y: 268, endPoint x: 282, endPoint y: 333, distance: 77.9
click at [282, 333] on div "10 seconds Tap to unmute" at bounding box center [318, 269] width 549 height 309
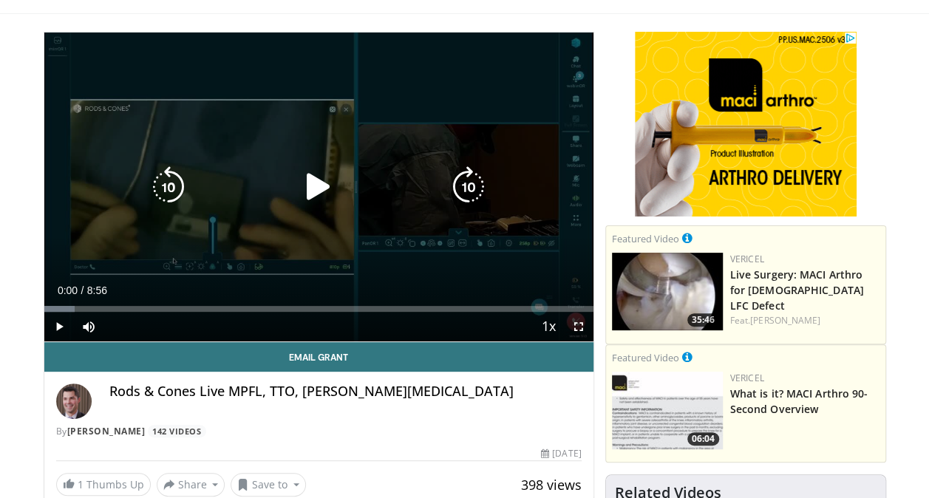
scroll to position [88, 0]
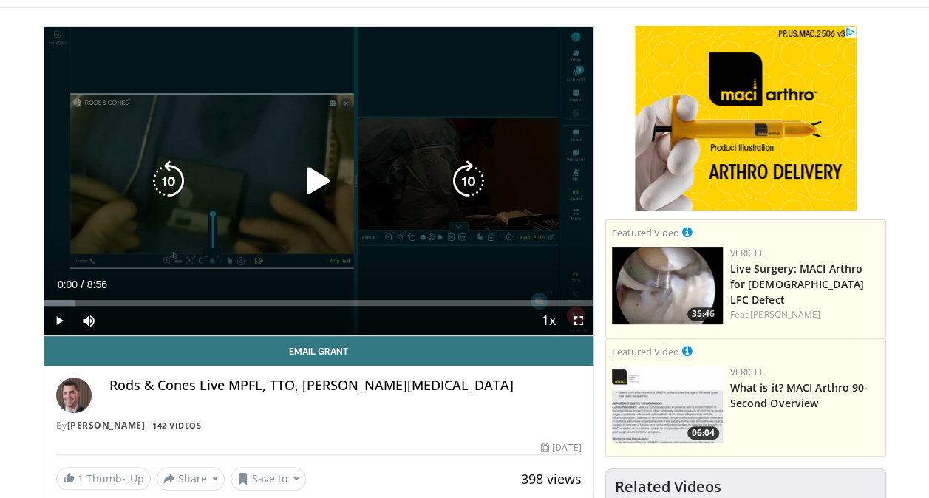
click at [315, 188] on icon "Video Player" at bounding box center [318, 180] width 41 height 41
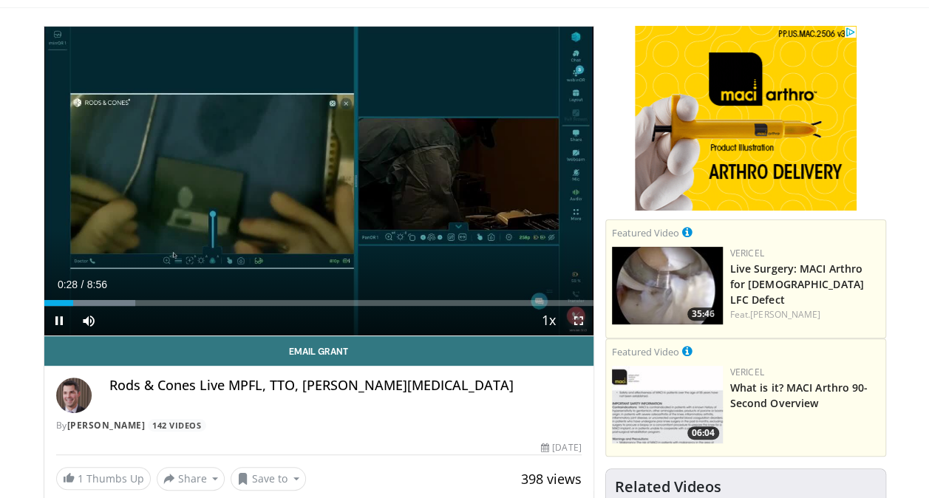
click at [589, 320] on span "Video Player" at bounding box center [579, 321] width 30 height 30
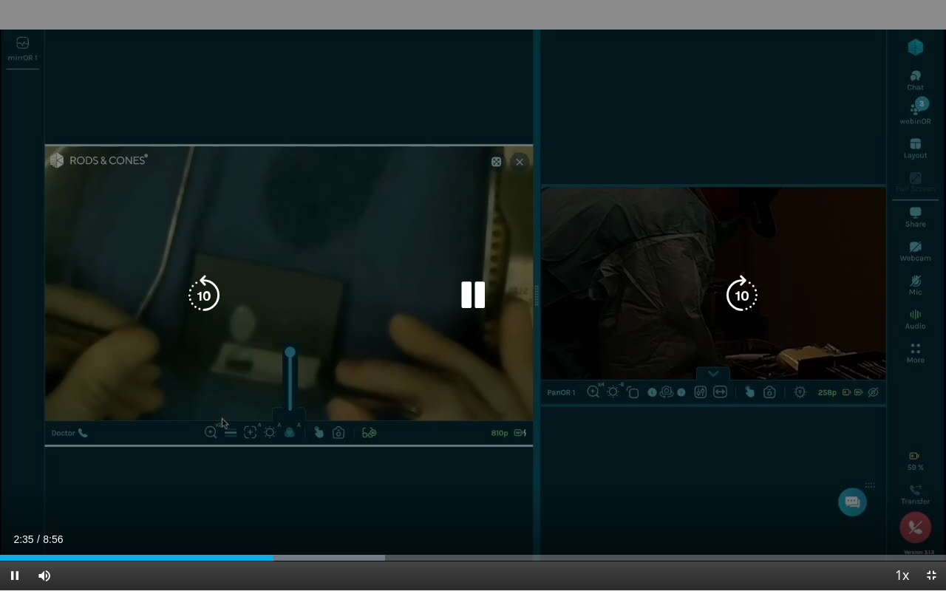
click at [191, 285] on icon "Video Player" at bounding box center [203, 295] width 41 height 41
click at [199, 287] on icon "Video Player" at bounding box center [203, 295] width 41 height 41
click at [471, 295] on icon "Video Player" at bounding box center [472, 295] width 41 height 41
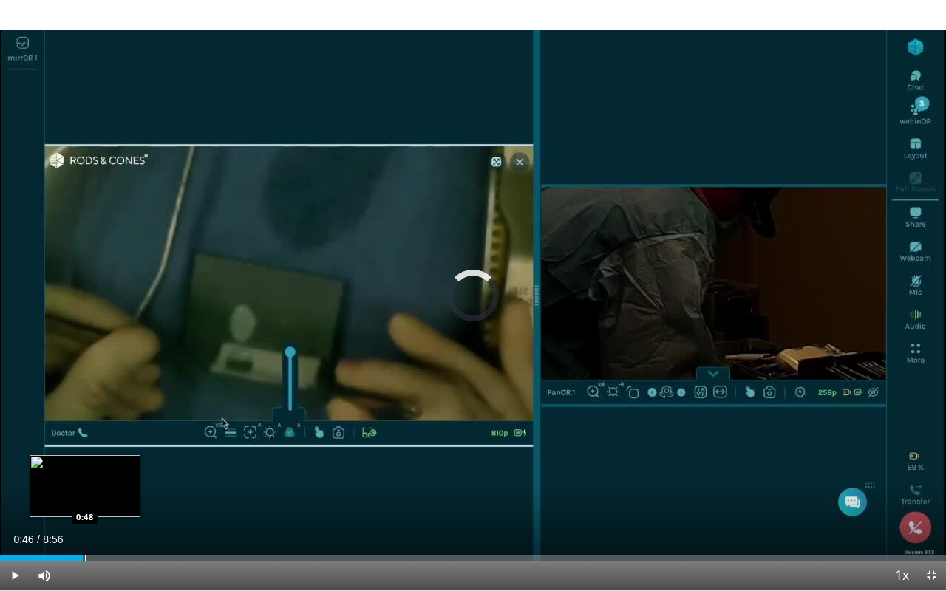
click at [83, 459] on div "Loaded : 0.00% 2:42 0:48" at bounding box center [473, 558] width 946 height 6
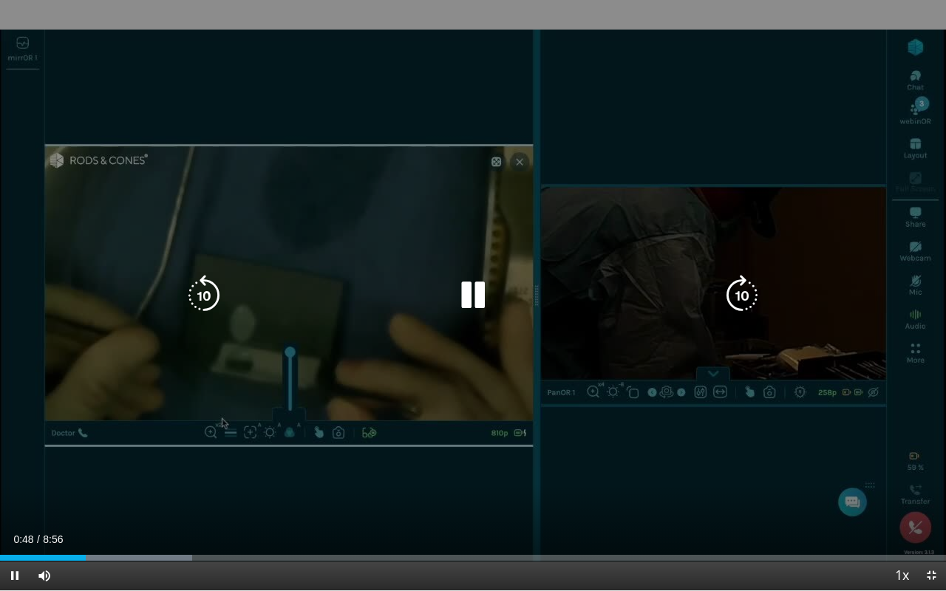
click at [468, 302] on icon "Video Player" at bounding box center [472, 295] width 41 height 41
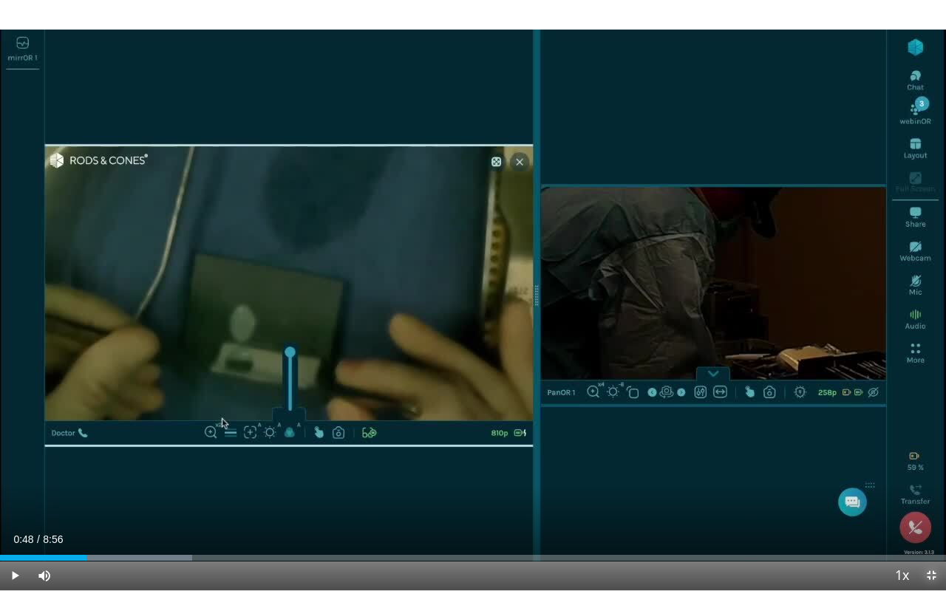
click at [866, 459] on span "Video Player" at bounding box center [932, 576] width 30 height 30
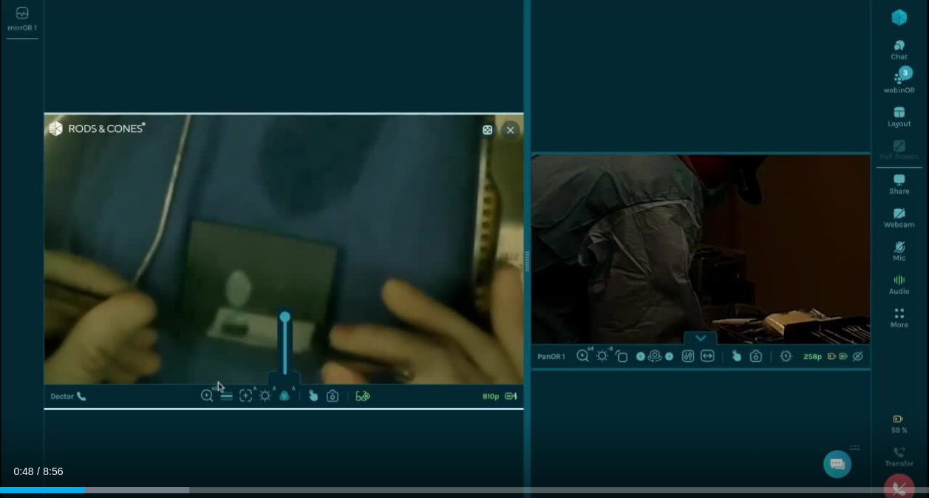
scroll to position [1, 0]
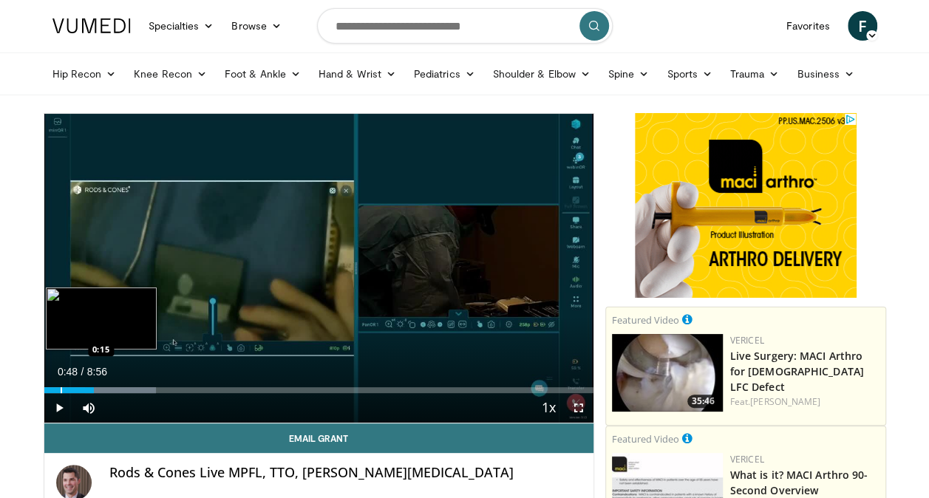
click at [61, 389] on div "Progress Bar" at bounding box center [61, 390] width 1 height 6
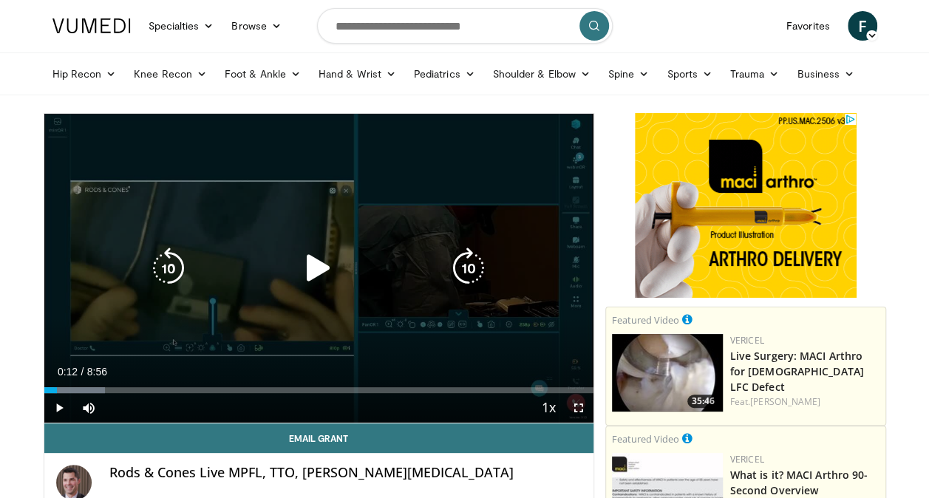
click at [325, 271] on icon "Video Player" at bounding box center [318, 268] width 41 height 41
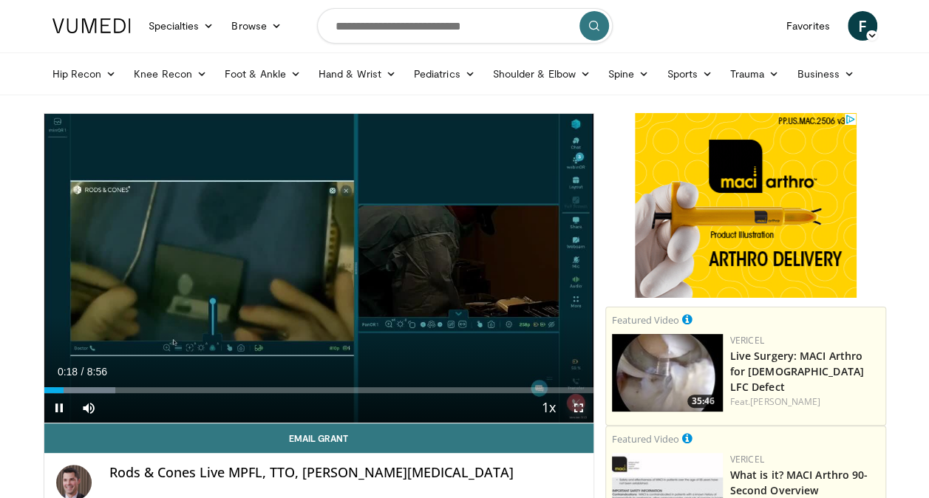
click at [579, 407] on span "Video Player" at bounding box center [579, 408] width 30 height 30
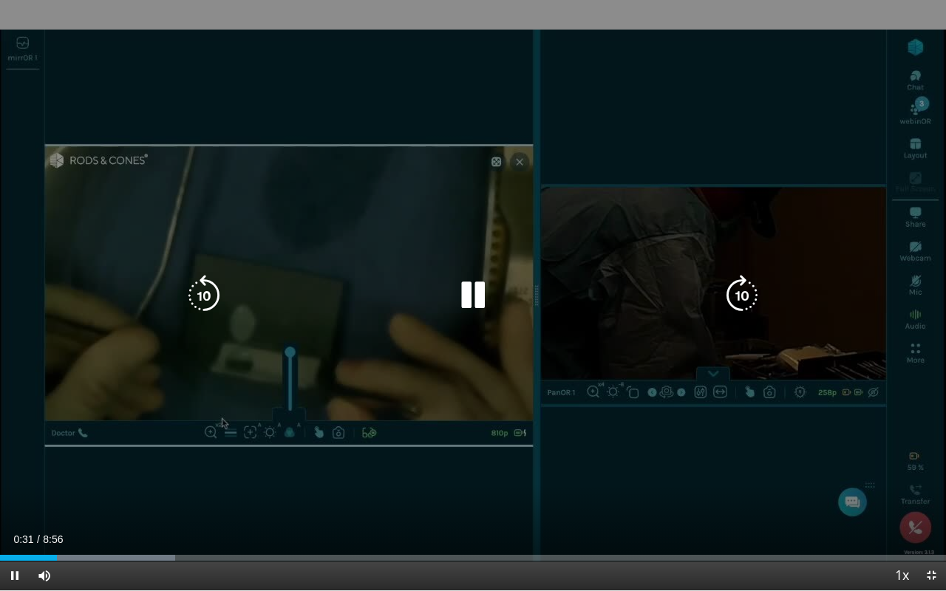
click at [476, 293] on icon "Video Player" at bounding box center [472, 295] width 41 height 41
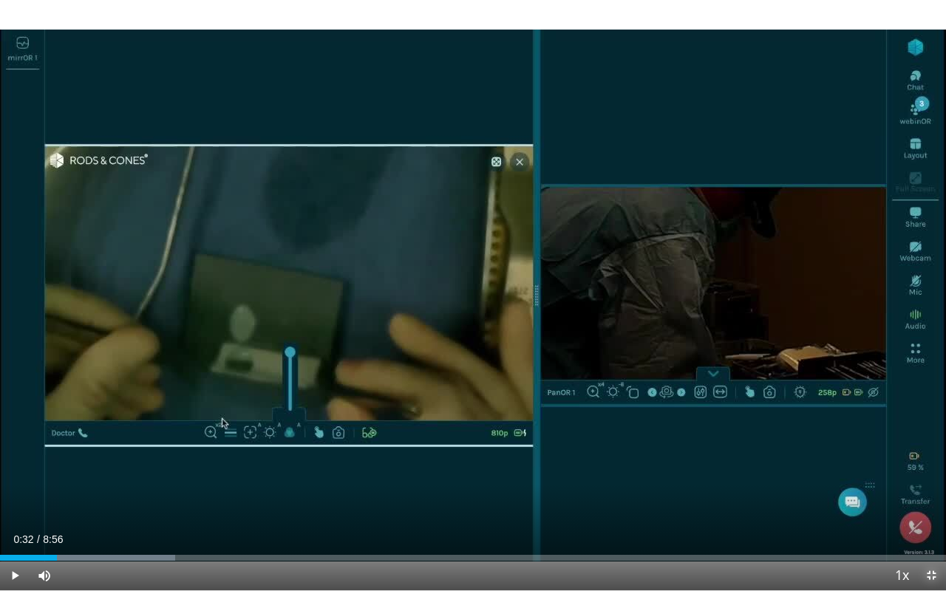
click at [866, 459] on span "Video Player" at bounding box center [932, 576] width 30 height 30
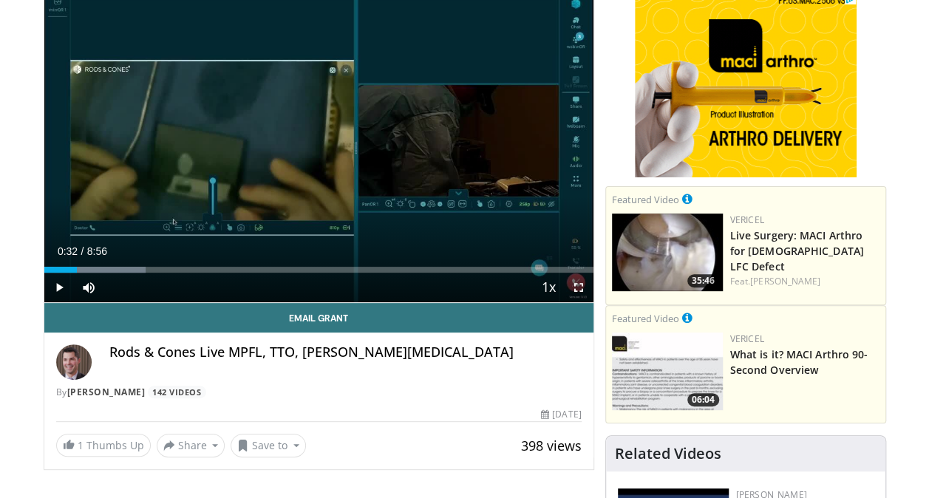
scroll to position [115, 0]
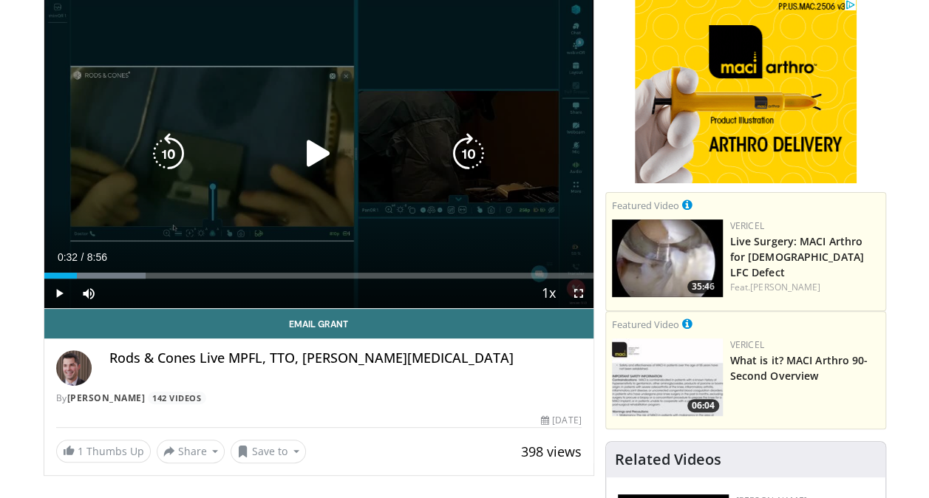
click at [316, 151] on icon "Video Player" at bounding box center [318, 153] width 41 height 41
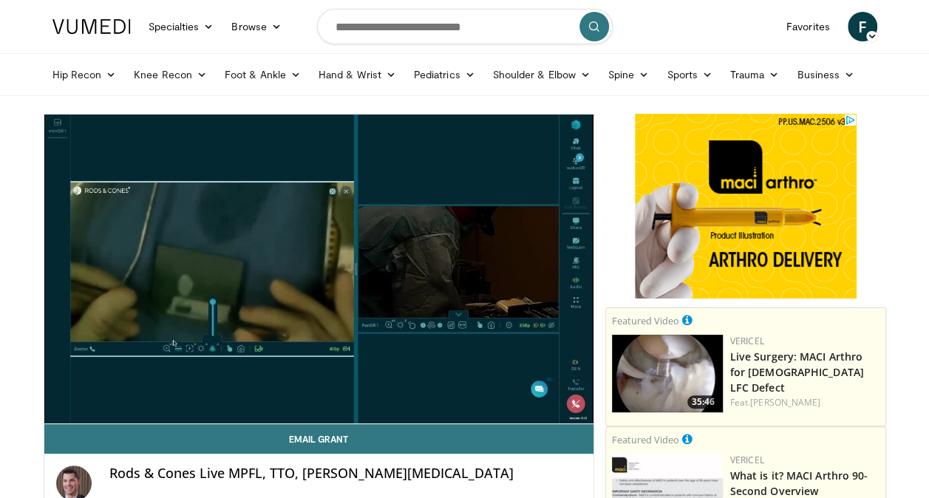
scroll to position [0, 0]
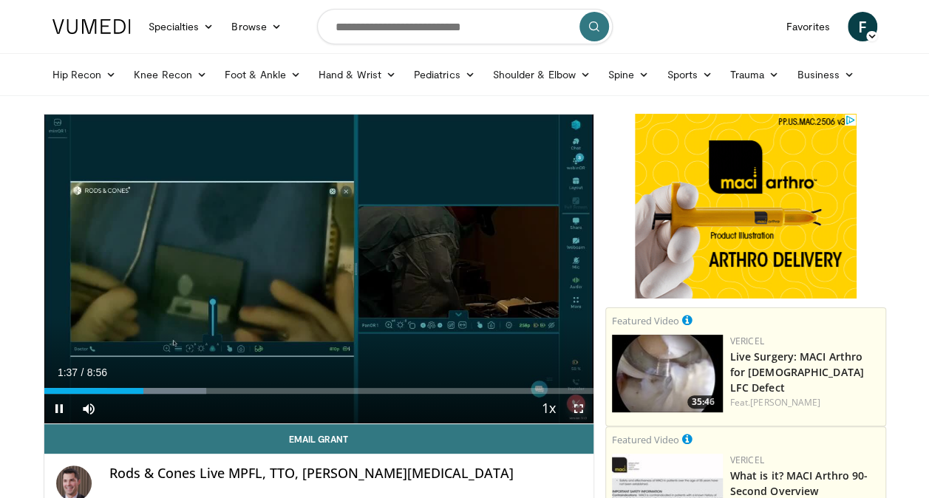
click at [580, 410] on span "Video Player" at bounding box center [579, 409] width 30 height 30
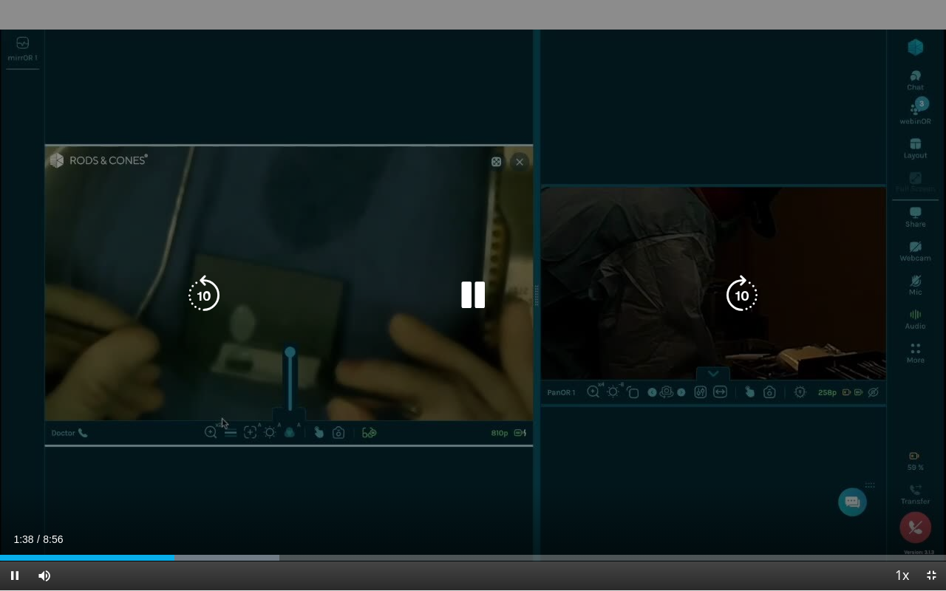
click at [200, 290] on icon "Video Player" at bounding box center [203, 295] width 41 height 41
click at [205, 298] on icon "Video Player" at bounding box center [203, 295] width 41 height 41
click at [208, 290] on icon "Video Player" at bounding box center [203, 295] width 41 height 41
click at [465, 302] on icon "Video Player" at bounding box center [472, 295] width 41 height 41
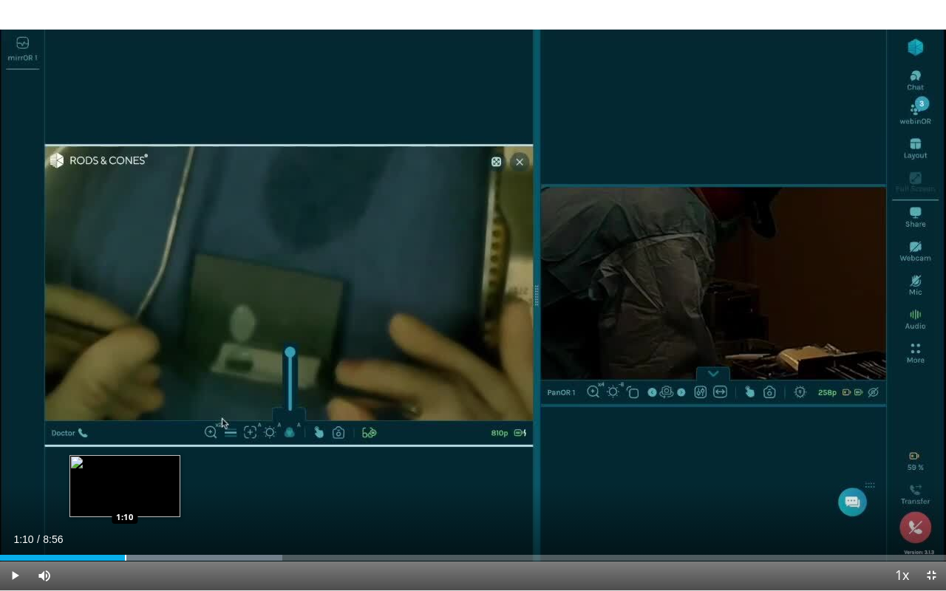
click at [125, 459] on div "Progress Bar" at bounding box center [125, 558] width 1 height 6
click at [112, 459] on div "Progress Bar" at bounding box center [112, 558] width 1 height 6
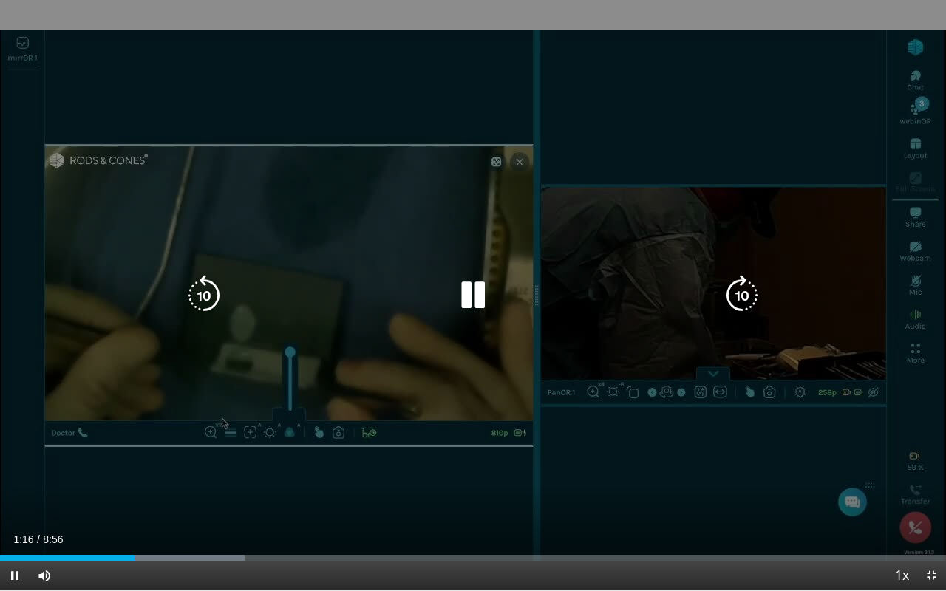
click at [491, 291] on icon "Video Player" at bounding box center [472, 295] width 41 height 41
click at [201, 294] on icon "Video Player" at bounding box center [203, 295] width 41 height 41
click at [464, 300] on icon "Video Player" at bounding box center [472, 295] width 41 height 41
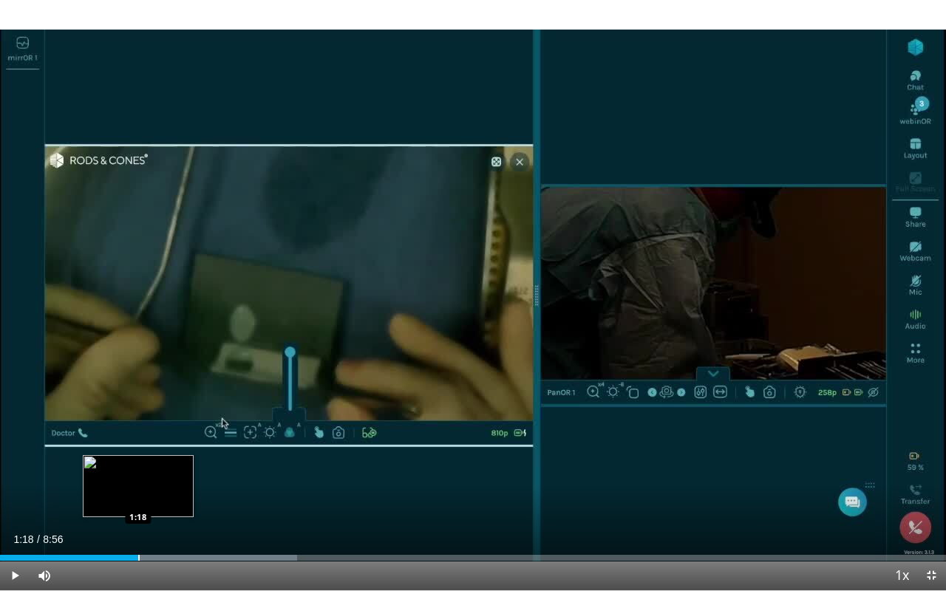
click at [138, 459] on div "Loaded : 31.42% 1:18 1:18" at bounding box center [473, 554] width 946 height 14
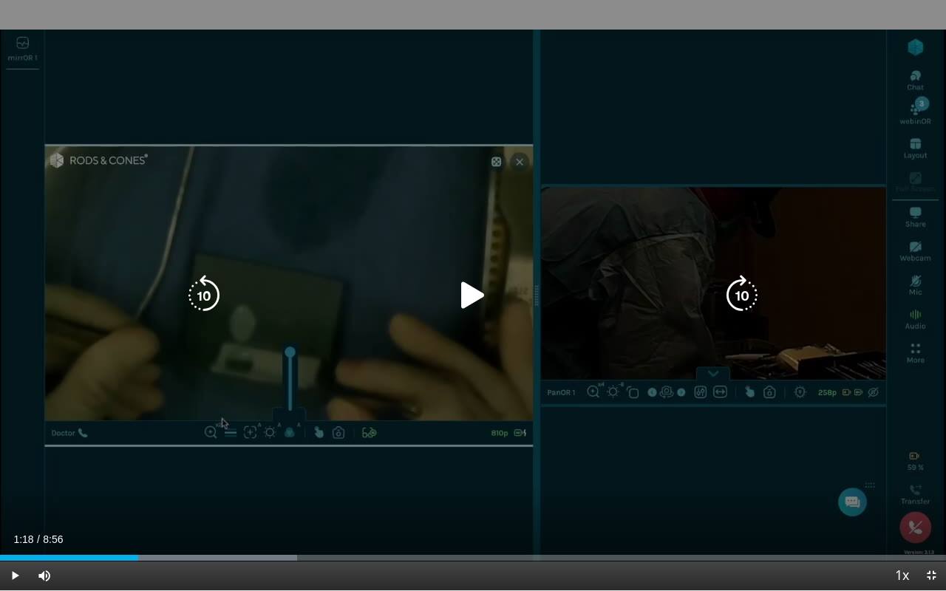
click at [469, 303] on icon "Video Player" at bounding box center [472, 295] width 41 height 41
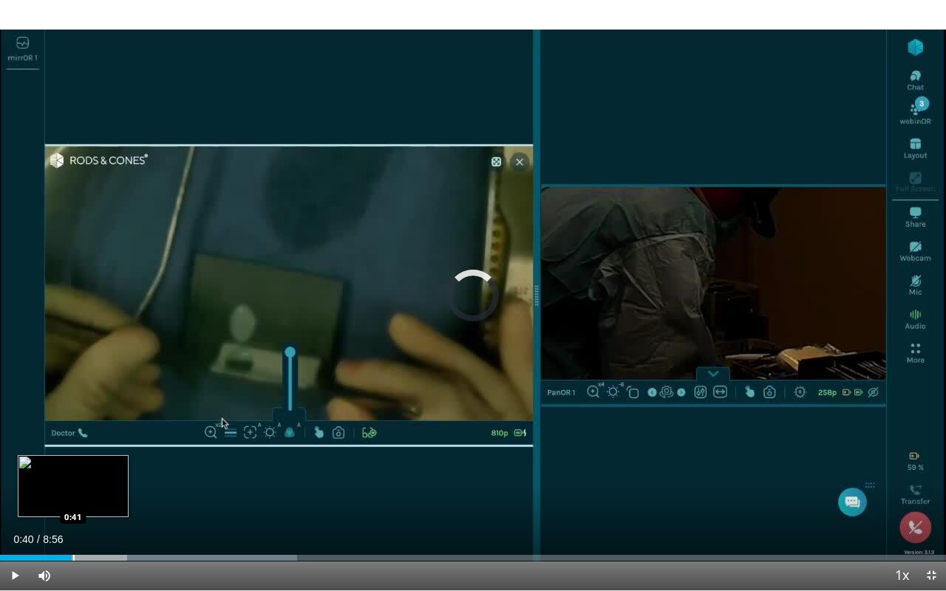
click at [72, 459] on div "Loaded : 31.42% 0:40 0:41" at bounding box center [473, 554] width 946 height 14
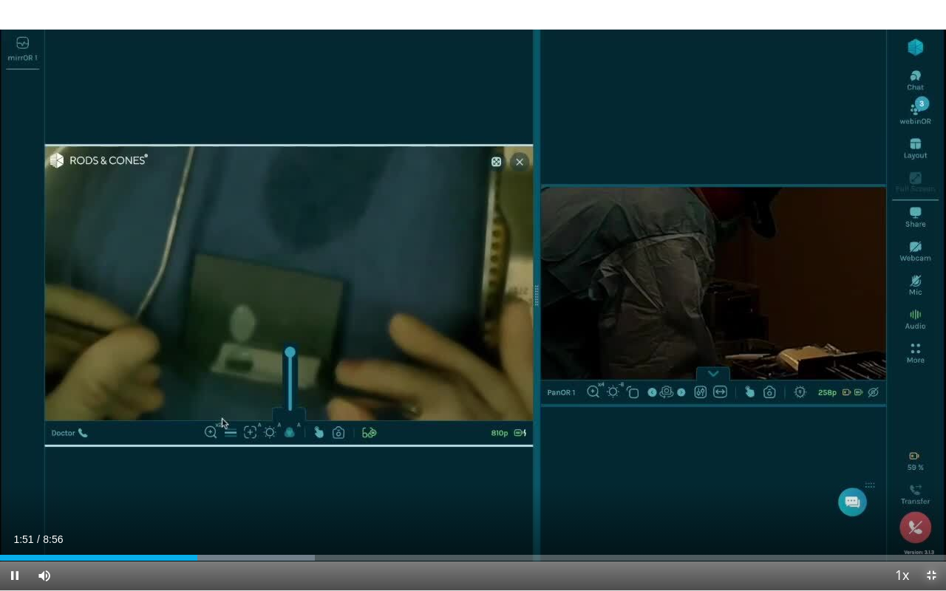
click at [866, 459] on span "Video Player" at bounding box center [932, 576] width 30 height 30
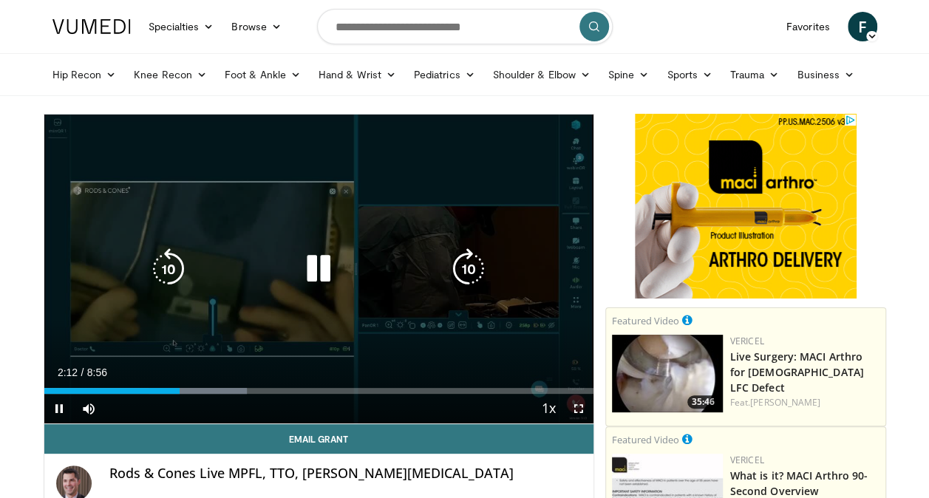
click at [316, 273] on icon "Video Player" at bounding box center [318, 268] width 41 height 41
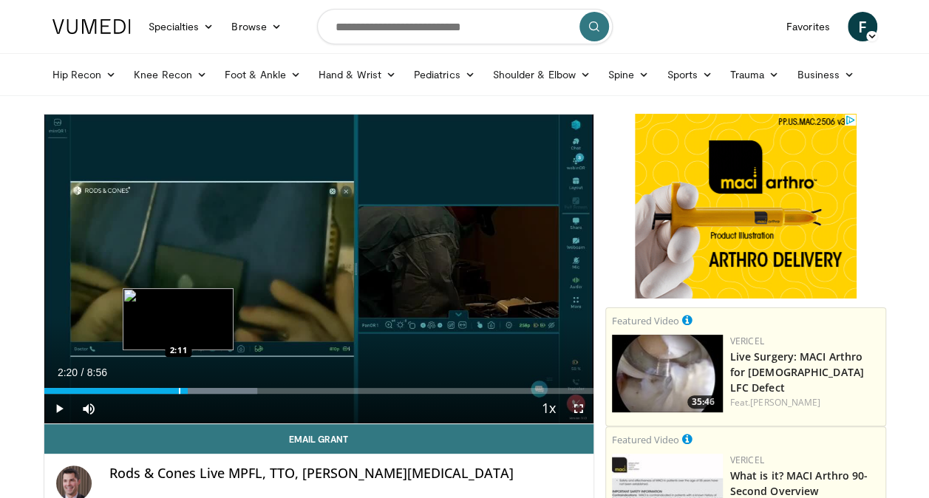
click at [179, 392] on div "Progress Bar" at bounding box center [179, 391] width 1 height 6
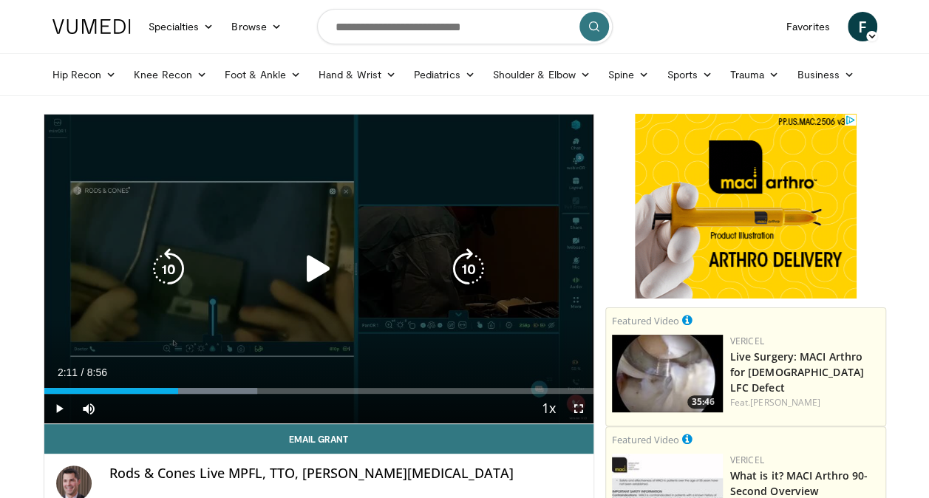
click at [321, 275] on icon "Video Player" at bounding box center [318, 268] width 41 height 41
click at [327, 267] on icon "Video Player" at bounding box center [318, 268] width 41 height 41
click at [312, 257] on icon "Video Player" at bounding box center [318, 268] width 41 height 41
click at [170, 263] on icon "Video Player" at bounding box center [168, 268] width 41 height 41
click at [327, 265] on icon "Video Player" at bounding box center [318, 268] width 41 height 41
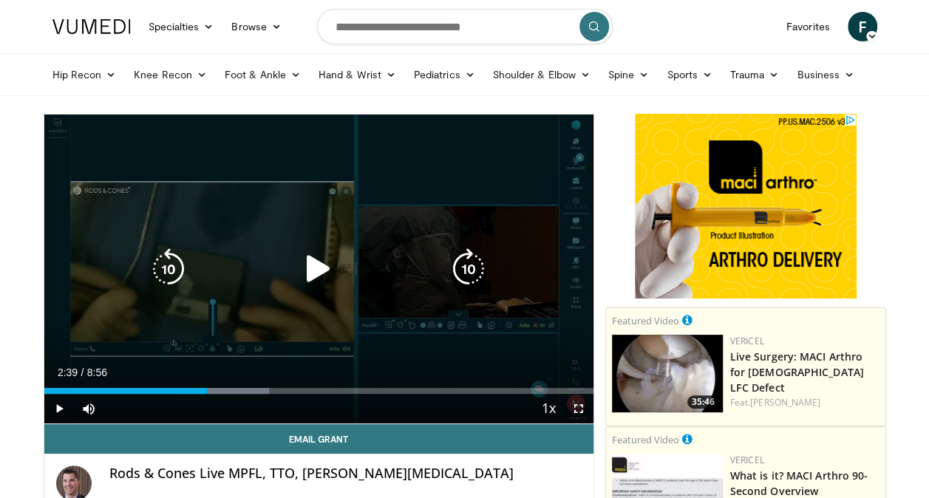
click at [174, 264] on icon "Video Player" at bounding box center [168, 268] width 41 height 41
click at [316, 273] on icon "Video Player" at bounding box center [318, 268] width 41 height 41
click at [162, 271] on icon "Video Player" at bounding box center [168, 268] width 41 height 41
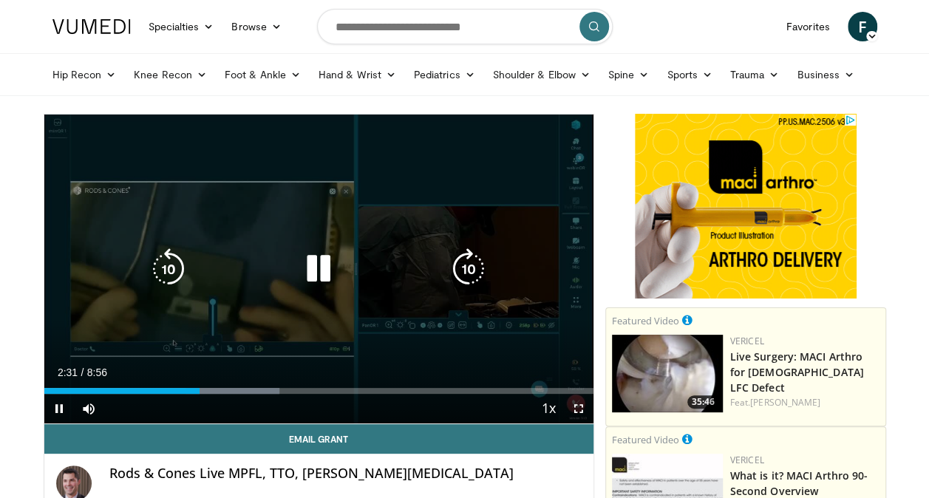
click at [318, 274] on icon "Video Player" at bounding box center [318, 268] width 41 height 41
click at [364, 237] on div "10 seconds Tap to unmute" at bounding box center [318, 269] width 549 height 309
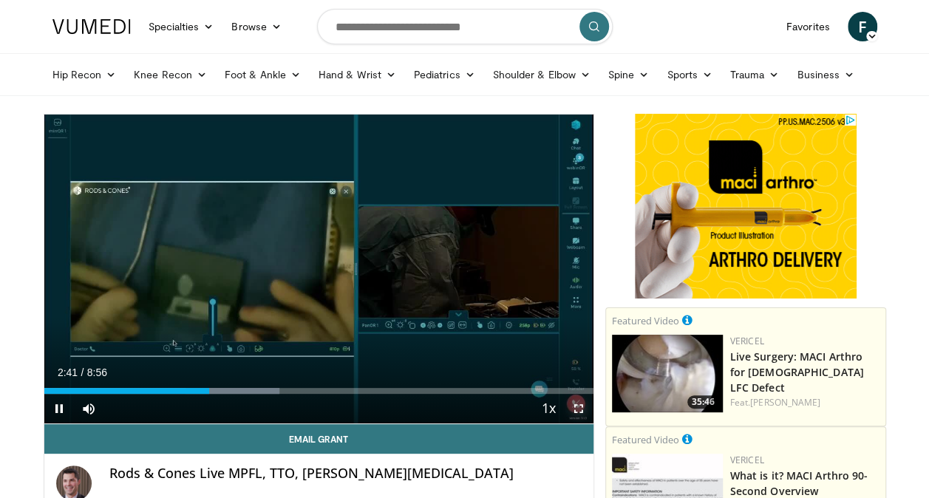
click at [582, 408] on span "Video Player" at bounding box center [579, 409] width 30 height 30
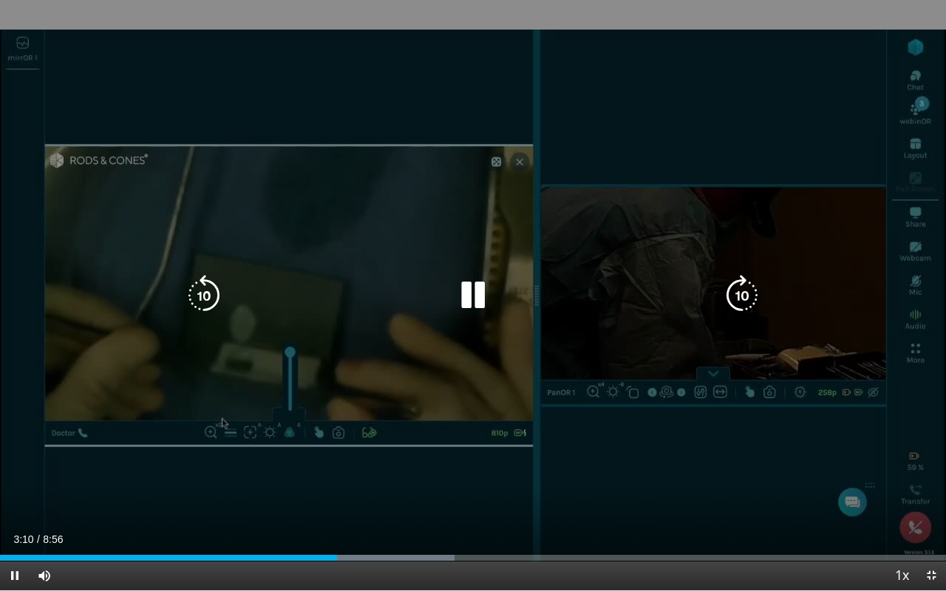
click at [193, 302] on icon "Video Player" at bounding box center [203, 295] width 41 height 41
click at [198, 299] on icon "Video Player" at bounding box center [203, 295] width 41 height 41
click at [205, 286] on icon "Video Player" at bounding box center [203, 295] width 41 height 41
click at [202, 288] on icon "Video Player" at bounding box center [203, 295] width 41 height 41
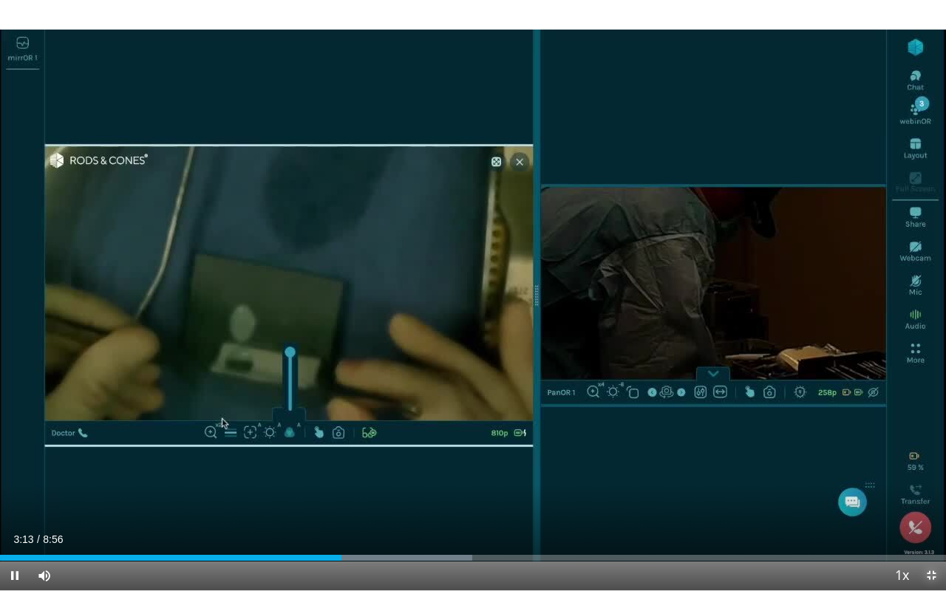
click at [866, 459] on span "Video Player" at bounding box center [932, 576] width 30 height 30
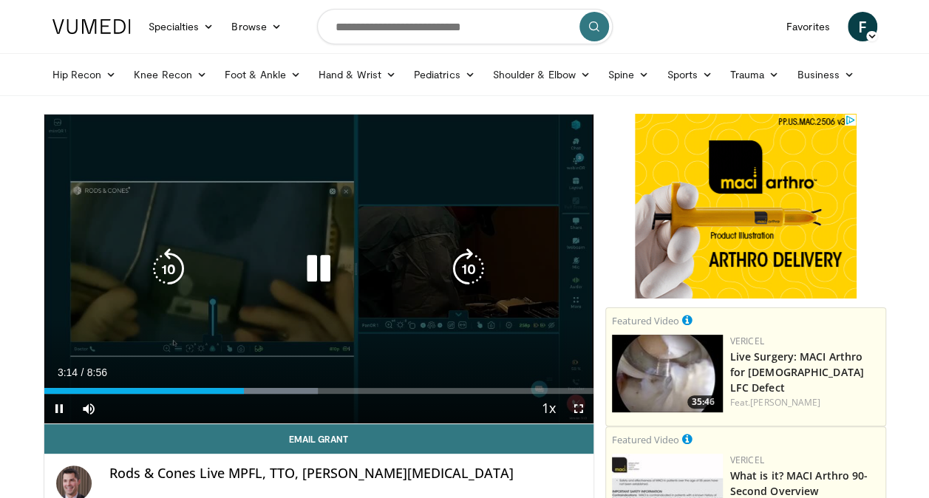
click at [330, 273] on icon "Video Player" at bounding box center [318, 268] width 41 height 41
click at [309, 270] on icon "Video Player" at bounding box center [318, 268] width 41 height 41
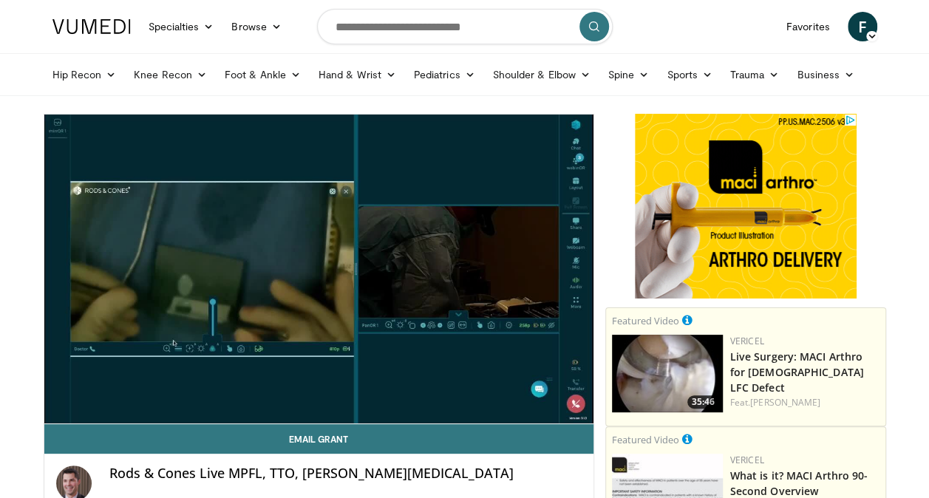
click at [529, 459] on div "Rods & Cones Live MPFL, TTO, [PERSON_NAME][MEDICAL_DATA]" at bounding box center [345, 483] width 472 height 35
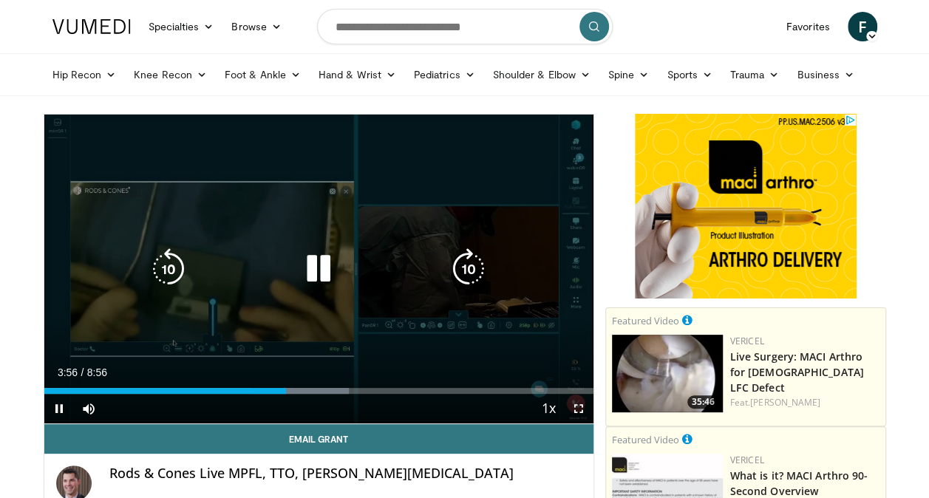
click at [318, 267] on icon "Video Player" at bounding box center [318, 268] width 41 height 41
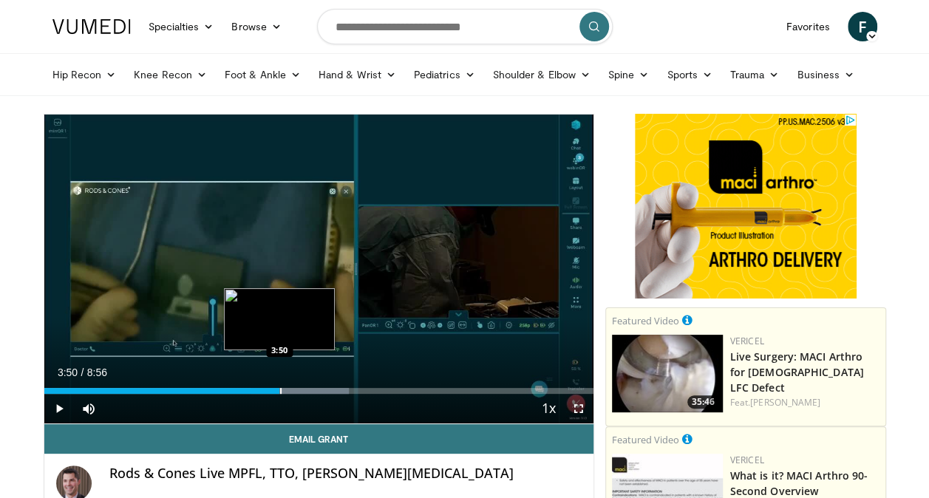
click at [280, 390] on div "Progress Bar" at bounding box center [280, 391] width 1 height 6
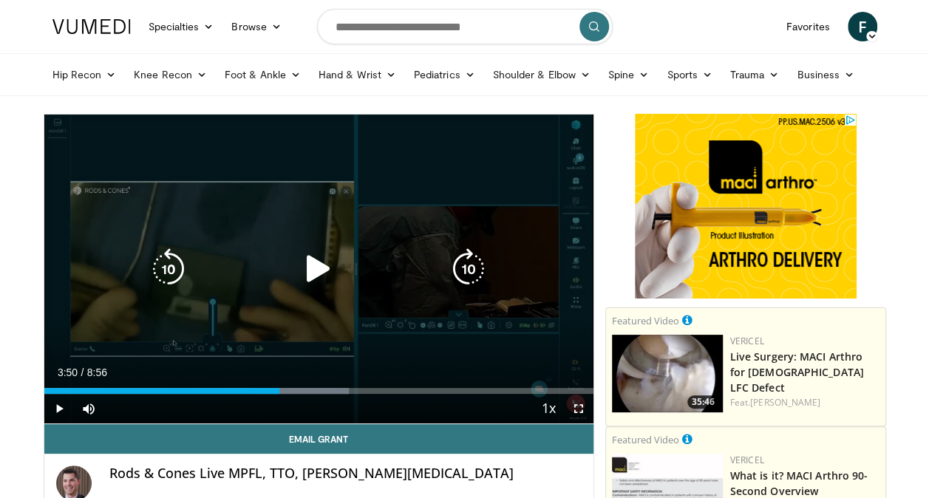
click at [173, 275] on icon "Video Player" at bounding box center [168, 268] width 41 height 41
click at [322, 271] on icon "Video Player" at bounding box center [318, 268] width 41 height 41
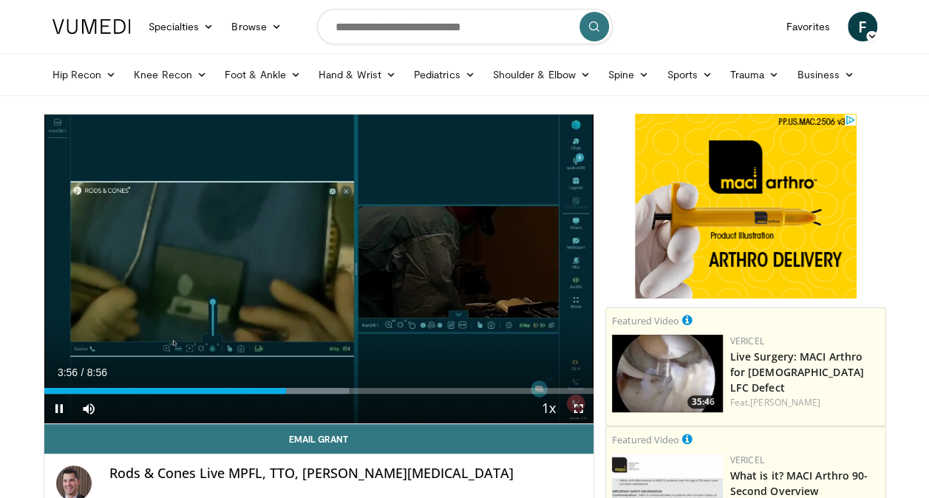
click at [321, 262] on div "10 seconds Tap to unmute" at bounding box center [318, 269] width 549 height 309
